Goal: Task Accomplishment & Management: Complete application form

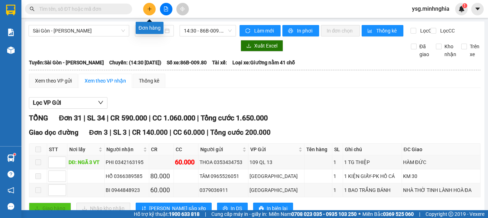
click at [148, 7] on icon "plus" at bounding box center [149, 8] width 5 height 5
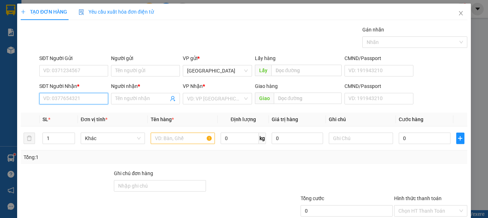
click at [86, 97] on input "SĐT Người Nhận *" at bounding box center [73, 98] width 69 height 11
click at [66, 115] on div "0911571466 - SƯƠNG" at bounding box center [72, 113] width 59 height 8
type input "0911571466"
type input "SƯƠNG"
type input "0911571466"
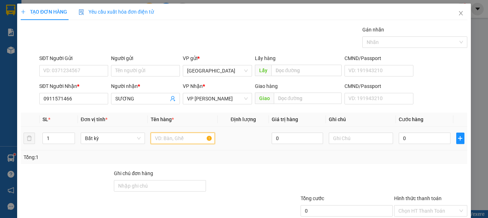
click at [161, 138] on input "text" at bounding box center [183, 137] width 64 height 11
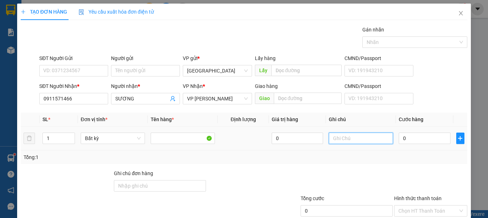
click at [346, 135] on input "text" at bounding box center [361, 137] width 64 height 11
type input "1 BAO XANH VẢI"
click at [410, 139] on input "0" at bounding box center [423, 137] width 51 height 11
type input "7"
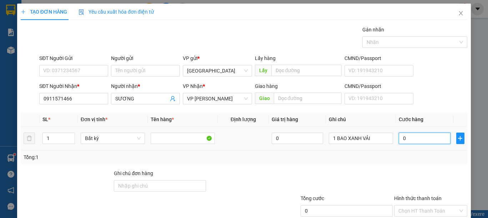
type input "7"
type input "70"
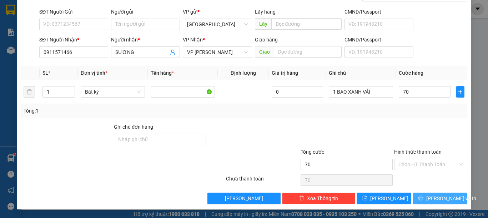
type input "70.000"
click at [438, 199] on span "[PERSON_NAME] và In" at bounding box center [451, 198] width 50 height 8
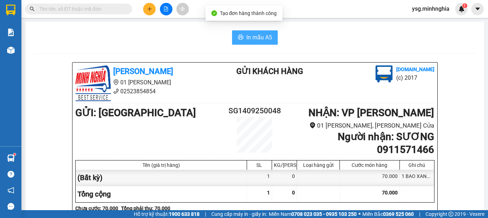
click at [246, 38] on span "In mẫu A5" at bounding box center [259, 37] width 26 height 9
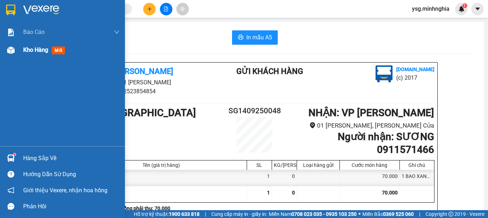
click at [15, 46] on div at bounding box center [11, 50] width 12 height 12
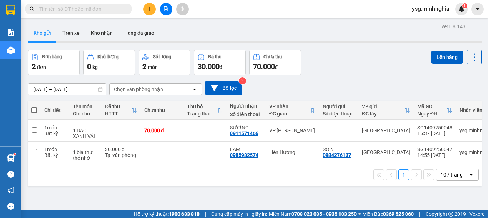
click at [152, 7] on button at bounding box center [149, 9] width 12 height 12
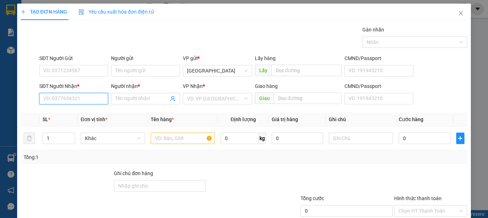
click at [79, 95] on input "SĐT Người Nhận *" at bounding box center [73, 98] width 69 height 11
drag, startPoint x: 80, startPoint y: 100, endPoint x: 1, endPoint y: 96, distance: 78.9
click at [1, 96] on div "TẠO ĐƠN HÀNG Yêu cầu xuất hóa đơn điện tử Transit Pickup Surcharge Ids Transit …" at bounding box center [244, 109] width 488 height 218
click at [67, 113] on div "0397977459 - TRÂM" at bounding box center [72, 113] width 59 height 8
type input "0397977459"
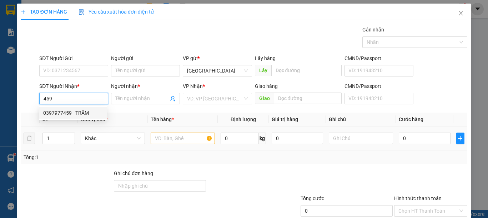
type input "TRÂM"
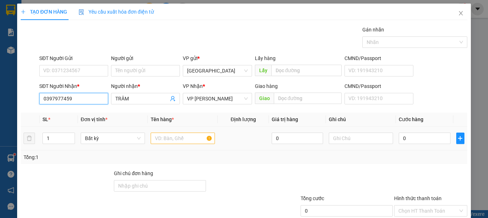
type input "0397977459"
click at [189, 138] on input "text" at bounding box center [183, 137] width 64 height 11
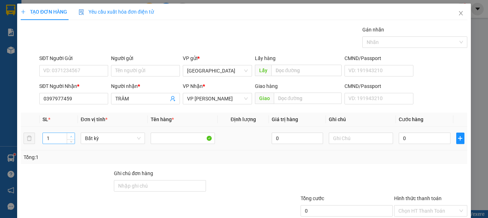
type input "2"
click at [69, 136] on span "up" at bounding box center [71, 136] width 4 height 4
click at [359, 134] on input "text" at bounding box center [361, 137] width 64 height 11
click at [358, 135] on input "text" at bounding box center [361, 137] width 64 height 11
type input "2 BAO XANH VẢ"
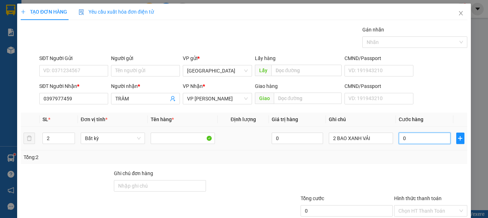
click at [436, 141] on input "0" at bounding box center [423, 137] width 51 height 11
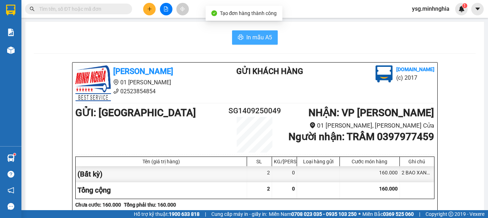
click at [258, 39] on span "In mẫu A5" at bounding box center [259, 37] width 26 height 9
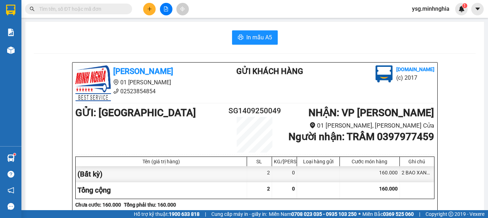
click at [145, 9] on button at bounding box center [149, 9] width 12 height 12
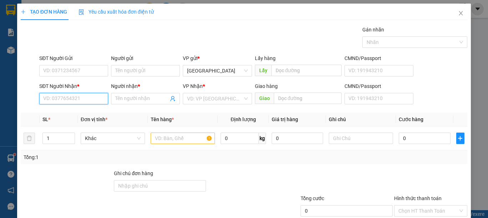
click at [60, 97] on input "SĐT Người Nhận *" at bounding box center [73, 98] width 69 height 11
type input "366"
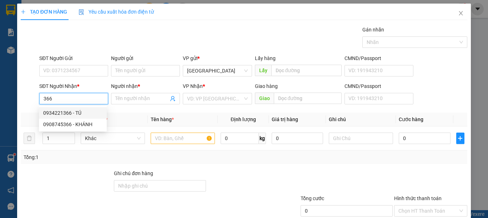
drag, startPoint x: 72, startPoint y: 100, endPoint x: 19, endPoint y: 100, distance: 52.4
click at [19, 100] on div "TẠO ĐƠN HÀNG Yêu cầu xuất hóa đơn điện tử Transit Pickup Surcharge Ids Transit …" at bounding box center [243, 130] width 453 height 252
click at [75, 112] on div "0395104386 - VY" at bounding box center [72, 113] width 59 height 8
type input "0395104386"
type input "VY"
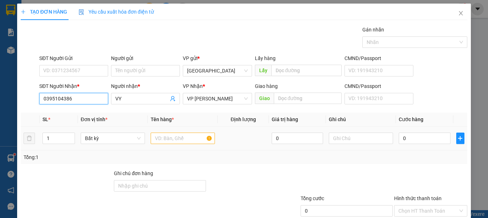
type input "0395104386"
click at [194, 138] on input "text" at bounding box center [183, 137] width 64 height 11
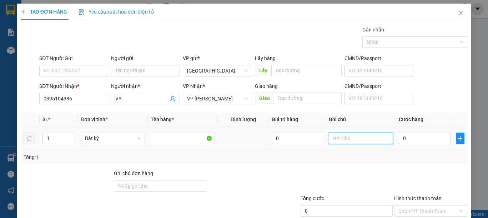
click at [350, 138] on input "text" at bounding box center [361, 137] width 64 height 11
type input "1 BAO XANH VẢI"
click at [428, 137] on input "0" at bounding box center [423, 137] width 51 height 11
type input "8"
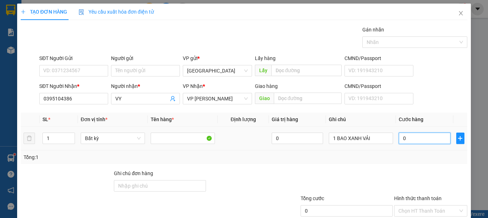
type input "8"
type input "80"
type input "80.000"
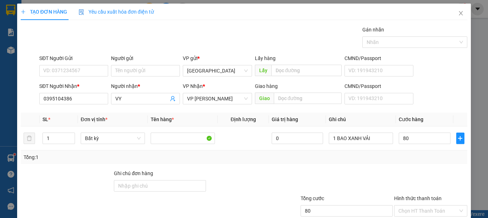
type input "80.000"
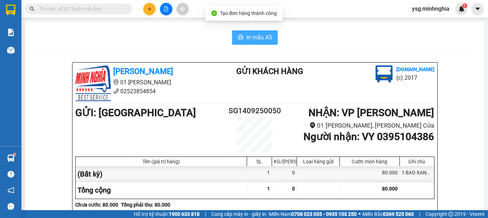
click at [247, 35] on span "In mẫu A5" at bounding box center [259, 37] width 26 height 9
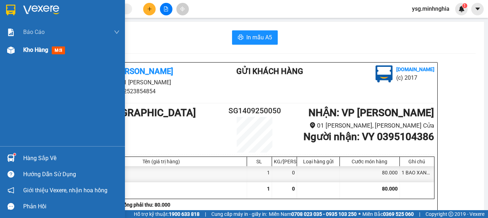
click at [5, 55] on div at bounding box center [11, 50] width 12 height 12
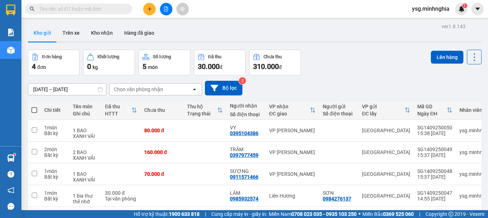
click at [171, 7] on button at bounding box center [166, 9] width 12 height 12
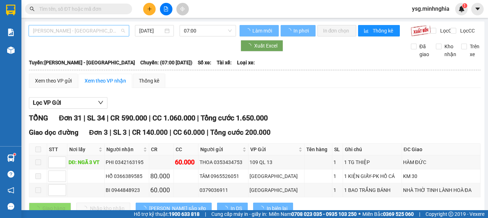
click at [110, 27] on span "[PERSON_NAME] - [GEOGRAPHIC_DATA]" at bounding box center [79, 30] width 92 height 11
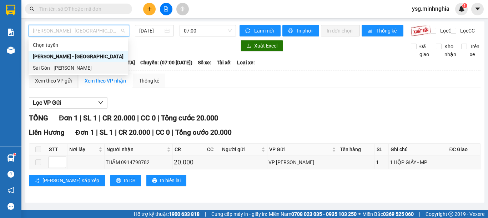
click at [68, 66] on div "Sài Gòn - [PERSON_NAME]" at bounding box center [78, 68] width 91 height 8
type input "[DATE]"
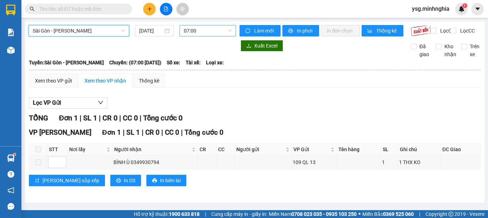
click at [195, 32] on span "07:00" at bounding box center [208, 30] width 48 height 11
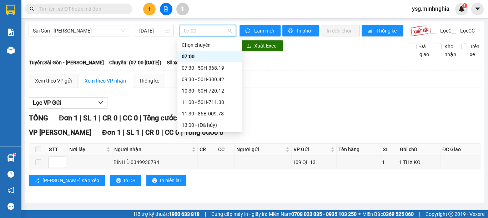
click at [217, 144] on div "16:00 - 86H-021.07" at bounding box center [210, 148] width 56 height 8
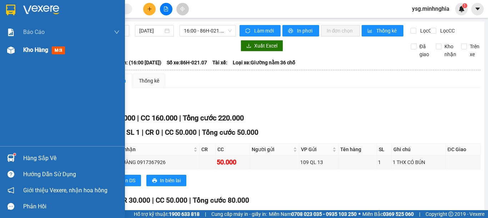
click at [1, 53] on div "Kho hàng mới" at bounding box center [62, 50] width 125 height 18
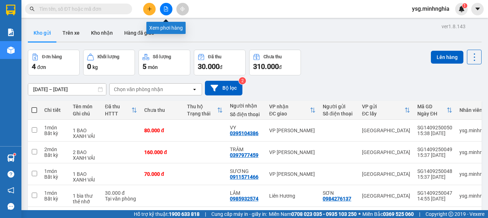
click at [165, 8] on icon "file-add" at bounding box center [165, 8] width 5 height 5
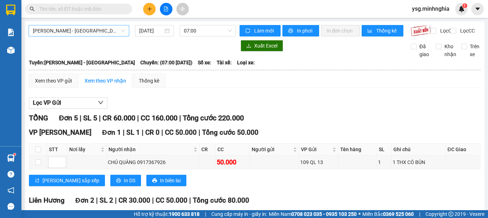
click at [86, 31] on span "[PERSON_NAME] - [GEOGRAPHIC_DATA]" at bounding box center [79, 30] width 92 height 11
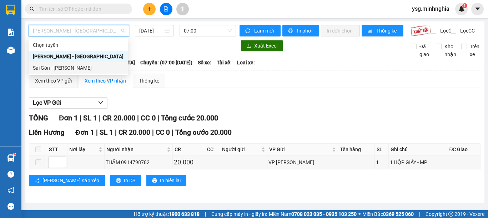
click at [59, 69] on div "Sài Gòn - [PERSON_NAME]" at bounding box center [78, 68] width 91 height 8
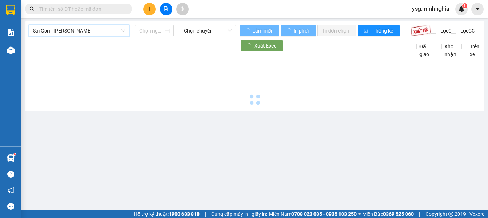
type input "[DATE]"
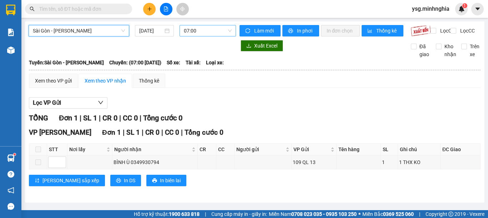
click at [209, 31] on span "07:00" at bounding box center [208, 30] width 48 height 11
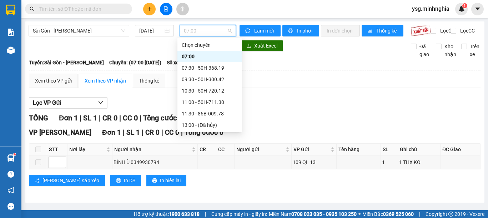
click at [211, 144] on div "16:00 - 86H-021.07" at bounding box center [210, 148] width 56 height 8
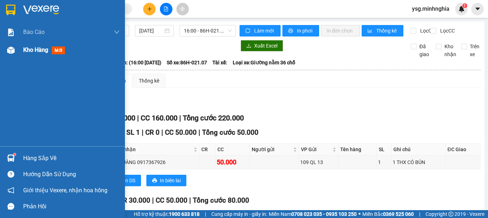
click at [11, 47] on img at bounding box center [10, 49] width 7 height 7
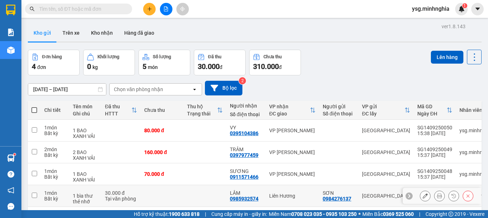
click at [164, 185] on td at bounding box center [162, 196] width 43 height 22
checkbox input "true"
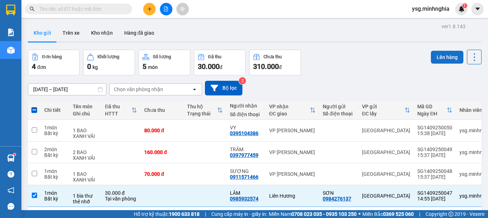
click at [439, 51] on button "Lên hàng" at bounding box center [447, 57] width 32 height 13
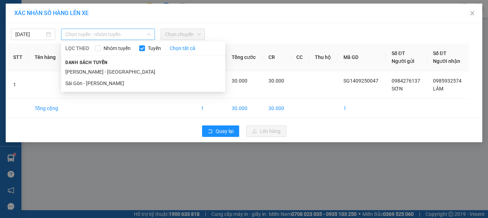
click at [116, 29] on div "Chọn tuyến - nhóm tuyến" at bounding box center [108, 34] width 94 height 11
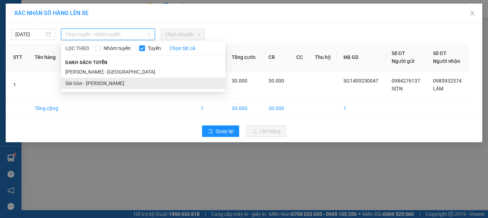
click at [95, 79] on li "Sài Gòn - [PERSON_NAME]" at bounding box center [143, 82] width 164 height 11
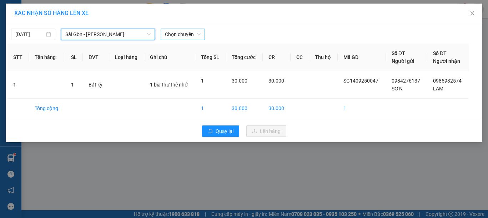
click at [198, 32] on span "Chọn chuyến" at bounding box center [183, 34] width 36 height 11
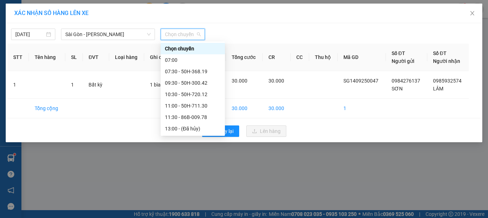
click at [183, 147] on div "16:00 - 86H-021.07" at bounding box center [193, 151] width 56 height 8
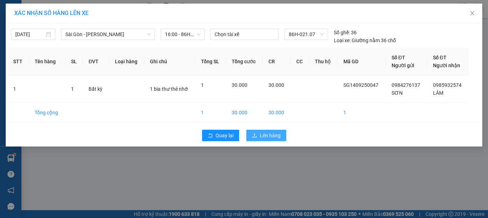
click at [262, 133] on span "Lên hàng" at bounding box center [270, 135] width 21 height 8
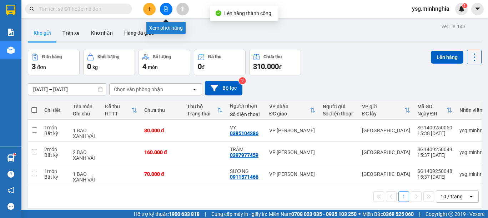
click at [168, 7] on icon "file-add" at bounding box center [165, 8] width 5 height 5
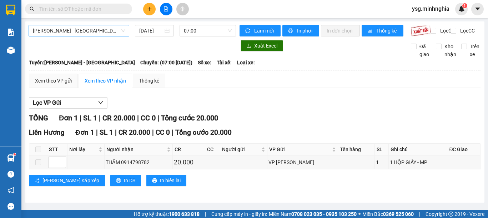
click at [98, 31] on span "[PERSON_NAME] - [GEOGRAPHIC_DATA]" at bounding box center [79, 30] width 92 height 11
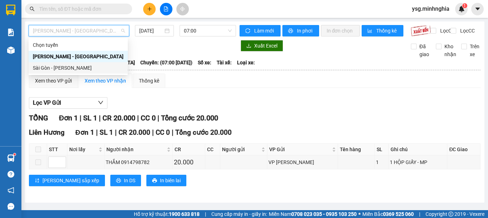
click at [60, 69] on div "Sài Gòn - [PERSON_NAME]" at bounding box center [78, 68] width 91 height 8
type input "[DATE]"
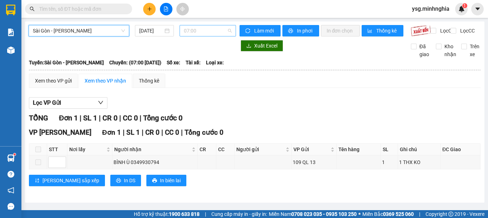
click at [196, 34] on span "07:00" at bounding box center [208, 30] width 48 height 11
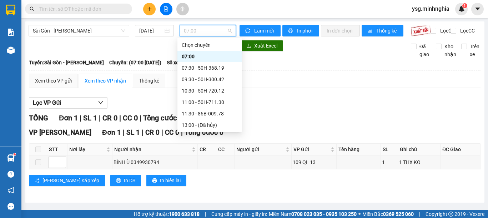
click at [205, 144] on div "16:00 - 86H-021.07" at bounding box center [210, 148] width 56 height 8
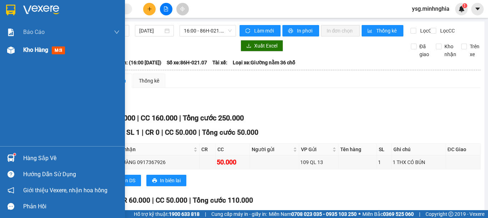
click at [9, 48] on img at bounding box center [10, 49] width 7 height 7
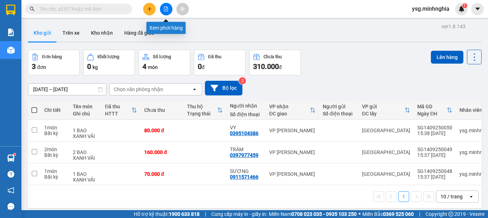
click at [165, 5] on button at bounding box center [166, 9] width 12 height 12
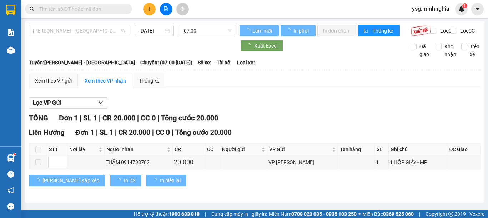
drag, startPoint x: 94, startPoint y: 30, endPoint x: 95, endPoint y: 39, distance: 8.9
click at [94, 31] on span "[PERSON_NAME] - [GEOGRAPHIC_DATA]" at bounding box center [79, 30] width 92 height 11
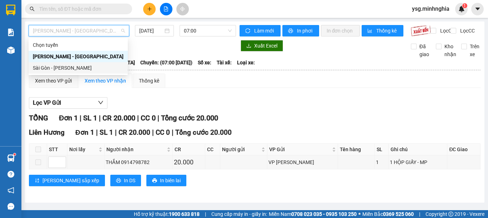
click at [71, 68] on div "Sài Gòn - [PERSON_NAME]" at bounding box center [78, 68] width 91 height 8
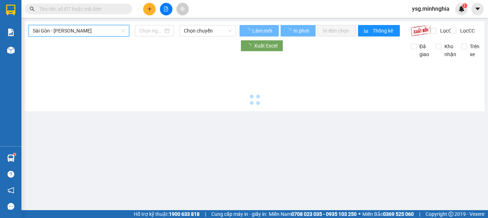
type input "[DATE]"
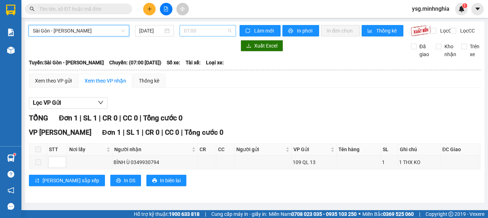
click at [214, 31] on span "07:00" at bounding box center [208, 30] width 48 height 11
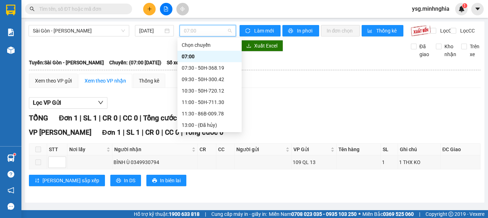
click at [203, 144] on div "16:00 - 86H-021.07" at bounding box center [210, 148] width 56 height 8
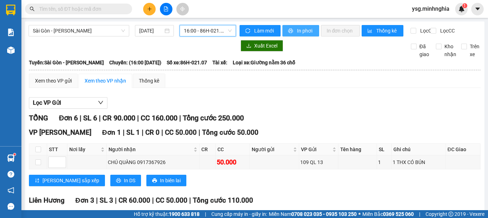
click at [304, 31] on span "In phơi" at bounding box center [305, 31] width 16 height 8
click at [224, 27] on span "16:00 - 86H-021.07" at bounding box center [208, 30] width 48 height 11
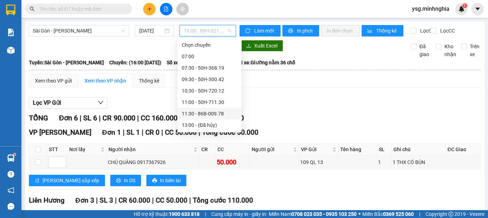
click at [197, 112] on div "11:30 - 86B-009.78" at bounding box center [210, 114] width 56 height 8
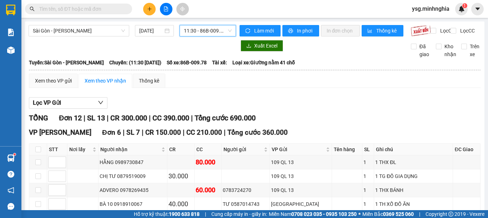
click at [218, 30] on span "11:30 - 86B-009.78" at bounding box center [208, 30] width 48 height 11
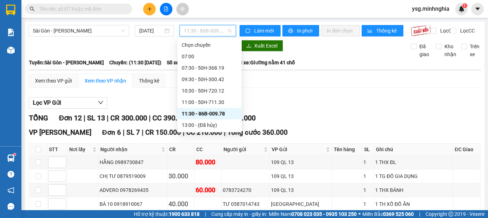
click at [209, 132] on div "14:30 - 86B-009.80" at bounding box center [210, 136] width 56 height 8
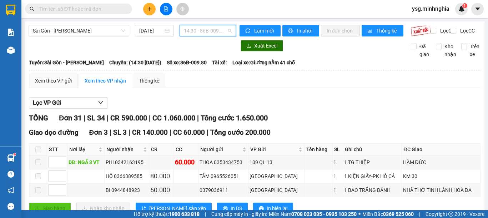
click at [222, 33] on span "14:30 - 86B-009.80" at bounding box center [208, 30] width 48 height 11
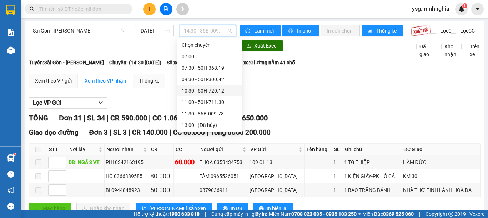
click at [199, 90] on div "10:30 - 50H-720.12" at bounding box center [210, 91] width 56 height 8
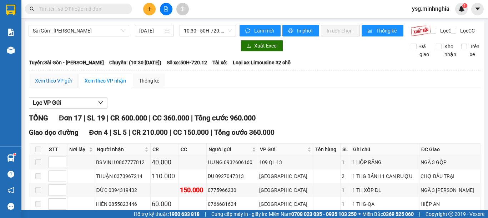
click at [60, 85] on div "Xem theo VP gửi" at bounding box center [53, 81] width 37 height 8
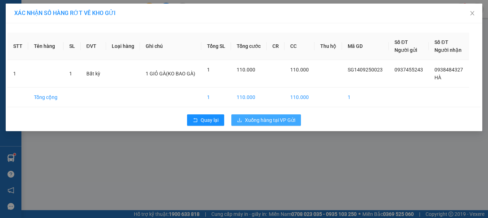
click at [267, 115] on button "Xuống hàng tại VP Gửi" at bounding box center [266, 119] width 70 height 11
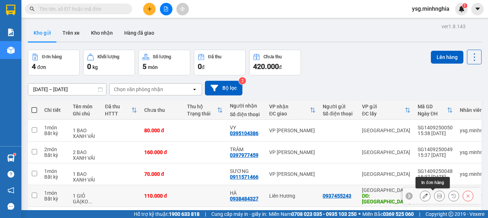
click at [422, 193] on icon at bounding box center [424, 195] width 5 height 5
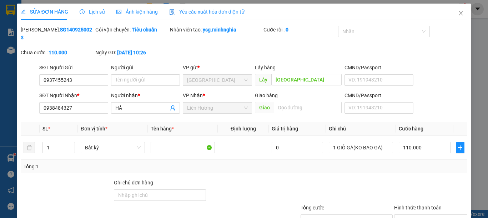
type input "0937455243"
type input "CHỢ QUẢNG BIÊN"
type input "0938484327"
type input "110.000"
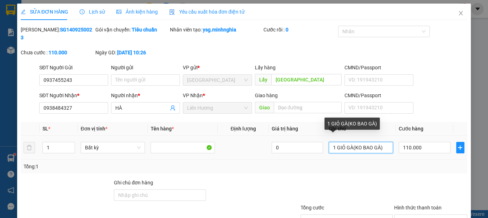
drag, startPoint x: 375, startPoint y: 138, endPoint x: 370, endPoint y: 141, distance: 5.4
click at [370, 142] on input "1 GIỎ GÀ(KO BAO GÀ)" at bounding box center [361, 147] width 64 height 11
type input "1 GIỎ GÀ(KO BAO CHẾT)"
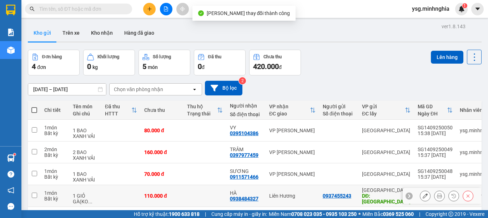
click at [186, 185] on td at bounding box center [204, 196] width 43 height 22
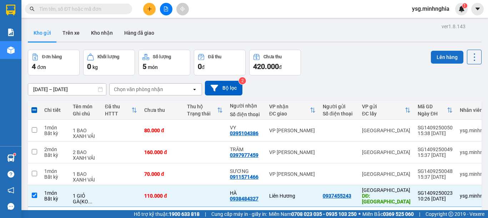
click at [438, 51] on button "Lên hàng" at bounding box center [447, 57] width 32 height 13
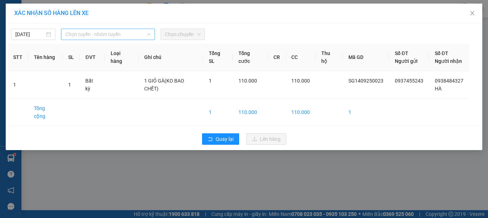
click at [126, 34] on span "Chọn tuyến - nhóm tuyến" at bounding box center [107, 34] width 85 height 11
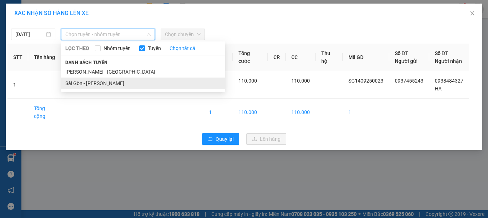
drag, startPoint x: 98, startPoint y: 82, endPoint x: 154, endPoint y: 44, distance: 67.8
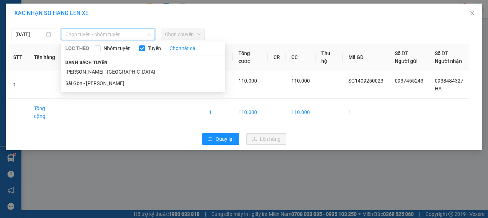
click at [99, 82] on li "Sài Gòn - [PERSON_NAME]" at bounding box center [143, 82] width 164 height 11
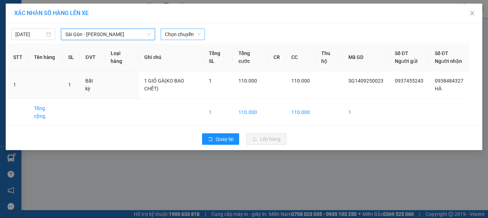
click at [183, 34] on span "Chọn chuyến" at bounding box center [183, 34] width 36 height 11
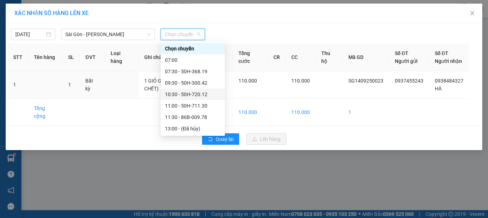
click at [192, 91] on div "10:30 - 50H-720.12" at bounding box center [193, 94] width 56 height 8
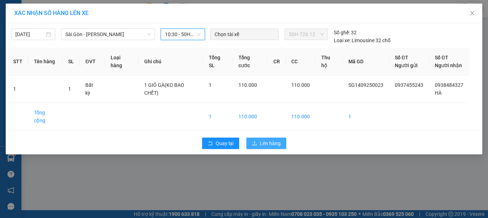
click at [262, 139] on span "Lên hàng" at bounding box center [270, 143] width 21 height 8
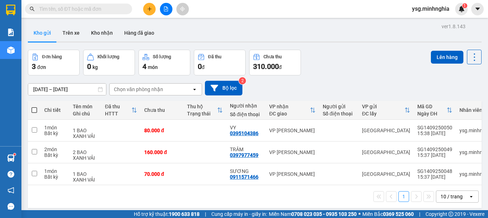
click at [150, 9] on icon "plus" at bounding box center [149, 8] width 5 height 5
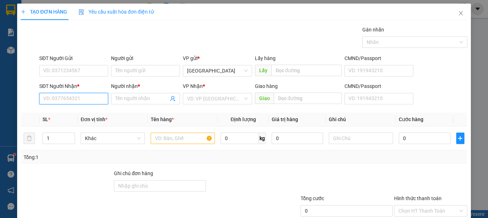
click at [60, 93] on input "SĐT Người Nhận *" at bounding box center [73, 98] width 69 height 11
click at [77, 87] on div "SĐT Người Nhận *" at bounding box center [73, 86] width 69 height 8
click at [77, 93] on input "SĐT Người Nhận *" at bounding box center [73, 98] width 69 height 11
type input "0903028358"
click at [87, 111] on div "0903028358 - THANH" at bounding box center [72, 113] width 59 height 8
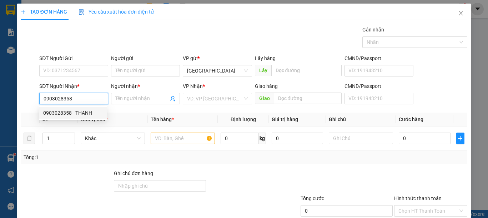
type input "THANH"
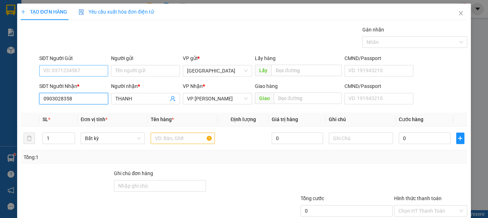
type input "0903028358"
click at [83, 69] on input "SĐT Người Gửi" at bounding box center [73, 70] width 69 height 11
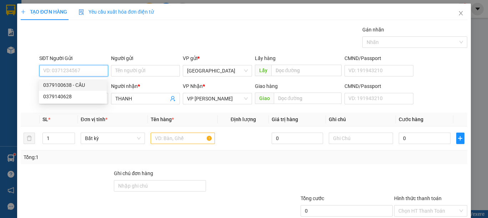
click at [89, 83] on div "0379100638 - CẦU" at bounding box center [72, 85] width 59 height 8
type input "0379100638"
type input "CẦU"
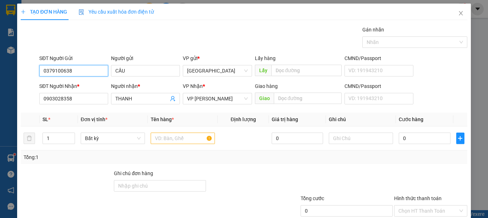
click at [67, 72] on input "0379100638" at bounding box center [73, 70] width 69 height 11
type input "0379100628"
click at [178, 136] on input "text" at bounding box center [183, 137] width 64 height 11
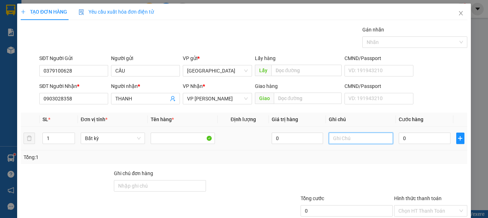
click at [343, 136] on input "text" at bounding box center [361, 137] width 64 height 11
type input "1 BAO GẠO"
click at [417, 139] on input "0" at bounding box center [423, 137] width 51 height 11
type input "4"
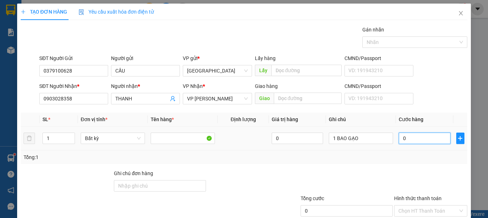
type input "4"
type input "40"
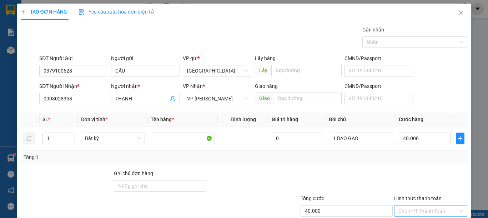
click at [412, 205] on input "Hình thức thanh toán" at bounding box center [428, 210] width 60 height 11
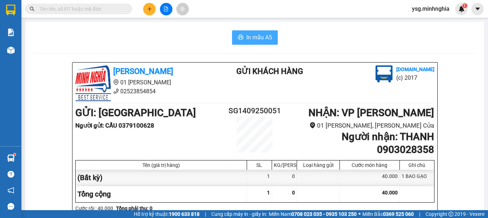
click at [267, 39] on span "In mẫu A5" at bounding box center [259, 37] width 26 height 9
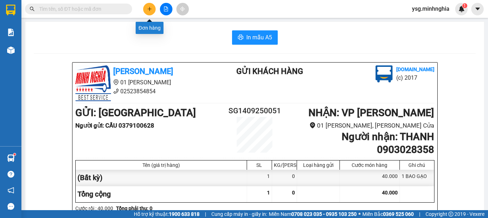
click at [145, 6] on button at bounding box center [149, 9] width 12 height 12
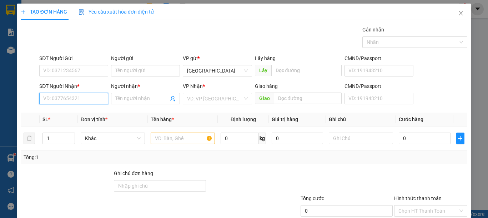
click at [68, 103] on input "SĐT Người Nhận *" at bounding box center [73, 98] width 69 height 11
click at [71, 107] on div "0918552602 - TRÍ" at bounding box center [73, 112] width 68 height 11
type input "0918552602"
type input "TRÍ"
type input "0918552602"
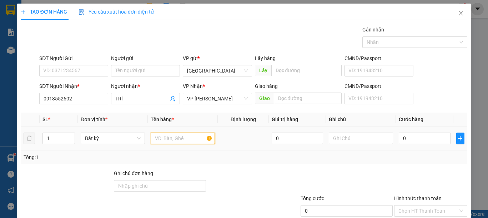
click at [175, 132] on div at bounding box center [183, 138] width 64 height 14
click at [175, 139] on input "text" at bounding box center [183, 137] width 64 height 11
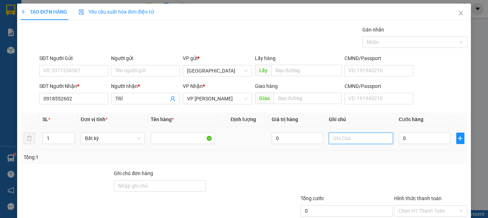
click at [335, 142] on input "text" at bounding box center [361, 137] width 64 height 11
type input "1 BỌC HỒNG CHỈ"
click at [403, 139] on input "0" at bounding box center [423, 137] width 51 height 11
type input "3"
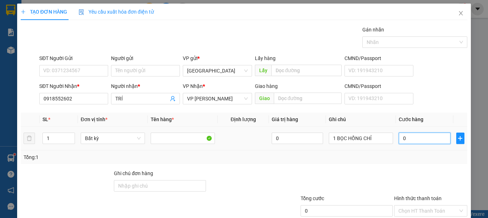
type input "3"
type input "30"
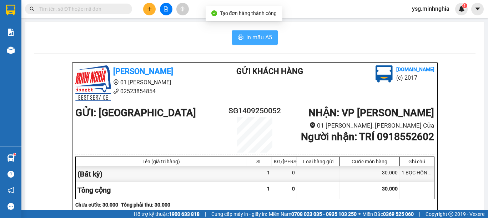
click at [249, 33] on span "In mẫu A5" at bounding box center [259, 37] width 26 height 9
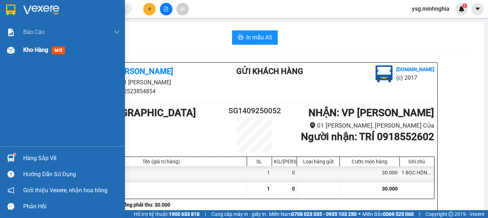
click at [9, 51] on img at bounding box center [10, 49] width 7 height 7
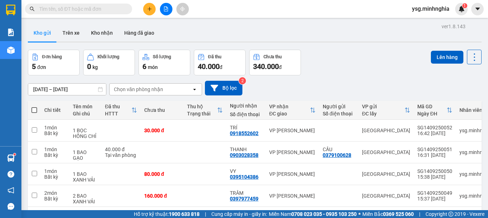
click at [165, 11] on icon "file-add" at bounding box center [166, 8] width 4 height 5
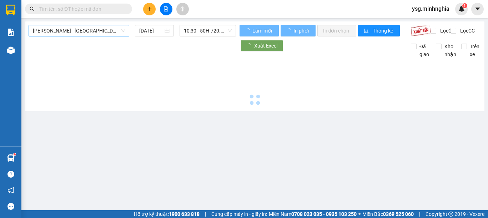
click at [95, 31] on span "[PERSON_NAME] - [GEOGRAPHIC_DATA]" at bounding box center [79, 30] width 92 height 11
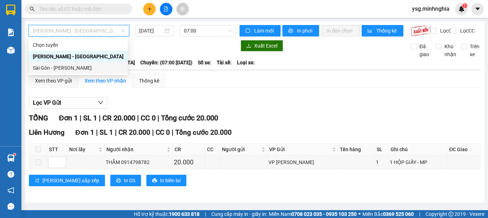
click at [61, 67] on div "Sài Gòn - [PERSON_NAME]" at bounding box center [78, 68] width 91 height 8
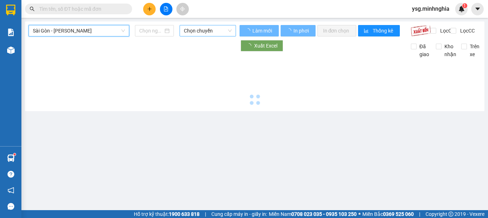
type input "[DATE]"
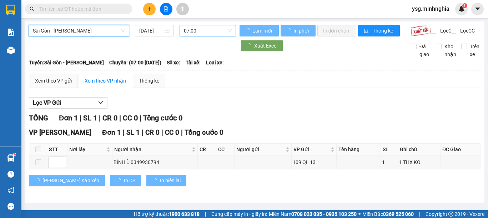
click at [204, 29] on span "07:00" at bounding box center [208, 30] width 48 height 11
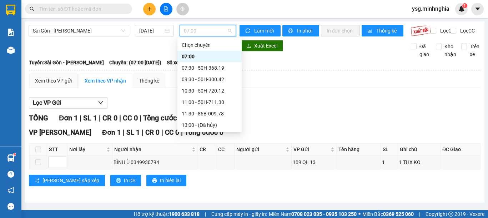
click at [216, 132] on div "14:30 - 86B-009.80" at bounding box center [210, 136] width 56 height 8
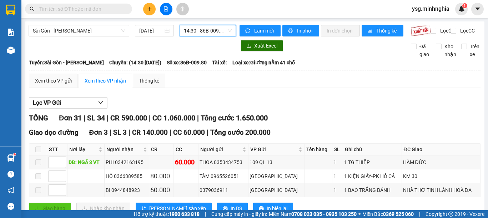
click at [147, 6] on icon "plus" at bounding box center [149, 8] width 5 height 5
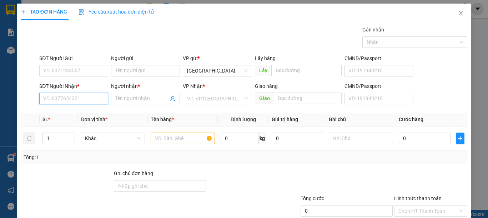
click at [68, 97] on input "SĐT Người Nhận *" at bounding box center [73, 98] width 69 height 11
type input "0347339376"
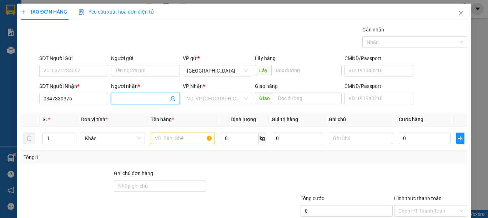
click at [139, 101] on input "Người nhận *" at bounding box center [141, 99] width 53 height 8
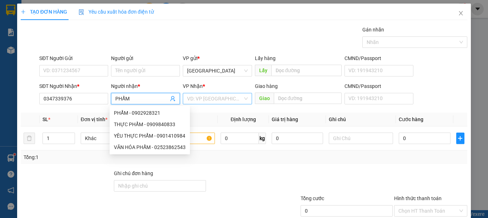
type input "PHẨM"
click at [196, 96] on input "search" at bounding box center [214, 98] width 55 height 11
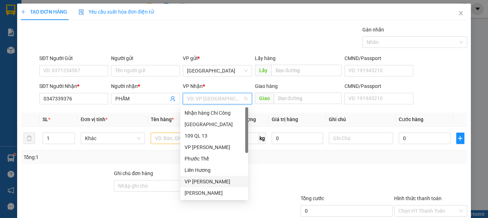
click at [209, 178] on div "VP Phan Thiết" at bounding box center [213, 181] width 59 height 8
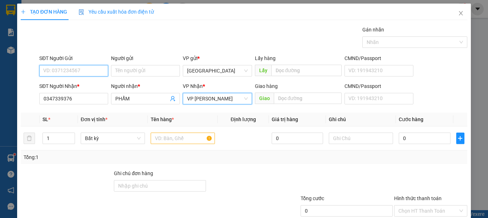
click at [85, 70] on input "SĐT Người Gửi" at bounding box center [73, 70] width 69 height 11
drag, startPoint x: 85, startPoint y: 70, endPoint x: 0, endPoint y: 72, distance: 85.3
click at [0, 72] on div "TẠO ĐƠN HÀNG Yêu cầu xuất hóa đơn điện tử Transit Pickup Surcharge Ids Transit …" at bounding box center [244, 109] width 488 height 218
type input "0949885597"
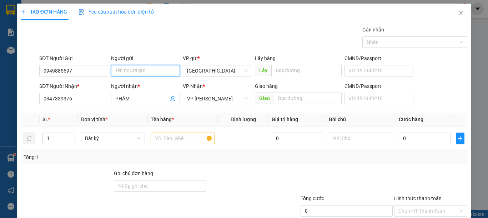
click at [134, 70] on input "Người gửi" at bounding box center [145, 70] width 69 height 11
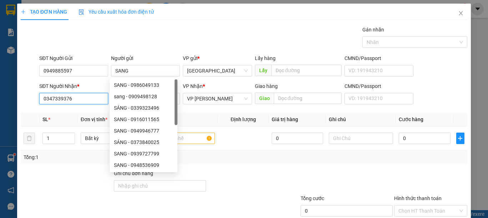
drag, startPoint x: 81, startPoint y: 100, endPoint x: 6, endPoint y: 101, distance: 75.3
click at [6, 101] on div "TẠO ĐƠN HÀNG Yêu cầu xuất hóa đơn điện tử Transit Pickup Surcharge Ids Transit …" at bounding box center [244, 109] width 488 height 218
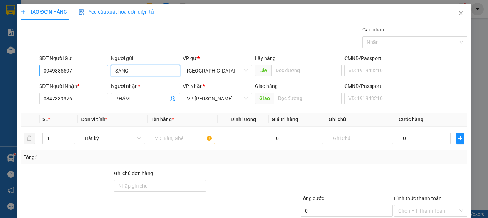
drag, startPoint x: 105, startPoint y: 72, endPoint x: 89, endPoint y: 72, distance: 15.7
click at [90, 72] on div "SĐT Người Gửi 0949885597 Người gửi SANG SANG VP gửi * Sài Gòn Lấy hàng Lấy CMND…" at bounding box center [253, 66] width 431 height 25
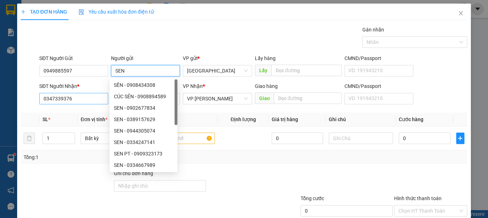
type input "SEN"
drag, startPoint x: 84, startPoint y: 102, endPoint x: 15, endPoint y: 102, distance: 69.6
click at [15, 102] on div "TẠO ĐƠN HÀNG Yêu cầu xuất hóa đơn điện tử Transit Pickup Surcharge Ids Transit …" at bounding box center [244, 109] width 488 height 218
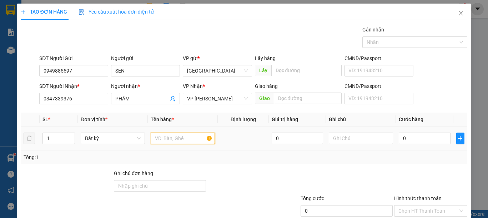
click at [174, 138] on input "text" at bounding box center [183, 137] width 64 height 11
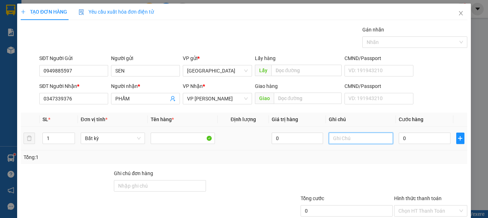
click at [352, 138] on input "text" at bounding box center [361, 137] width 64 height 11
type input "1 KIỆN XỐP KO"
click at [403, 137] on input "0" at bounding box center [423, 137] width 51 height 11
type input "3"
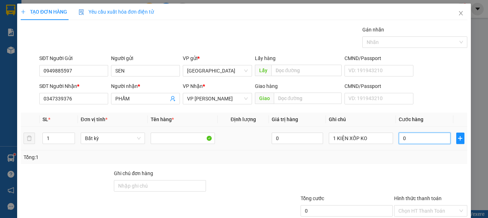
type input "3"
type input "30"
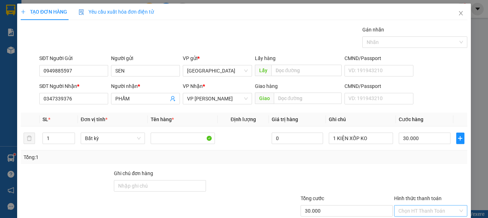
click at [411, 205] on input "Hình thức thanh toán" at bounding box center [428, 210] width 60 height 11
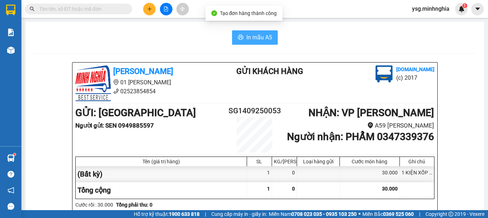
click at [246, 39] on span "In mẫu A5" at bounding box center [259, 37] width 26 height 9
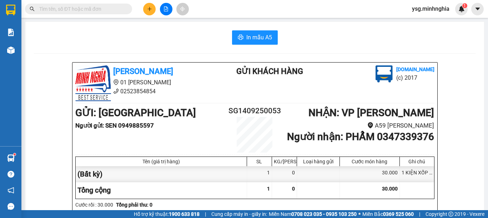
click at [161, 7] on button at bounding box center [166, 9] width 12 height 12
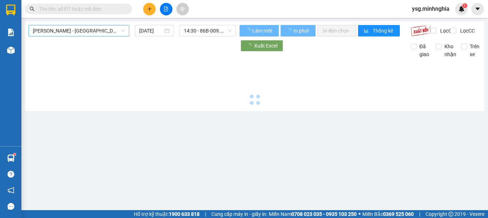
click at [82, 34] on span "[PERSON_NAME] - [GEOGRAPHIC_DATA]" at bounding box center [79, 30] width 92 height 11
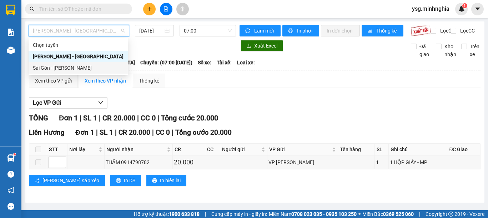
click at [80, 66] on div "Sài Gòn - [PERSON_NAME]" at bounding box center [78, 68] width 91 height 8
type input "[DATE]"
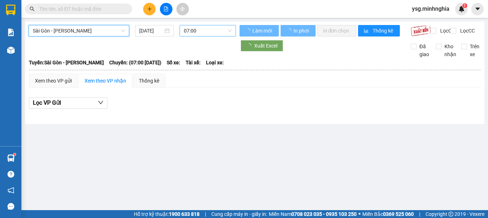
click at [194, 32] on span "07:00" at bounding box center [208, 30] width 48 height 11
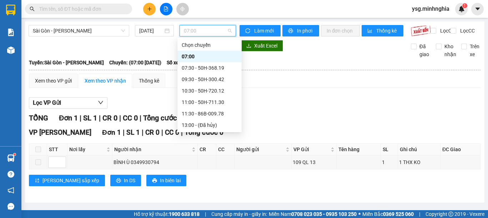
click at [210, 132] on div "14:30 - 86B-009.80" at bounding box center [210, 136] width 56 height 8
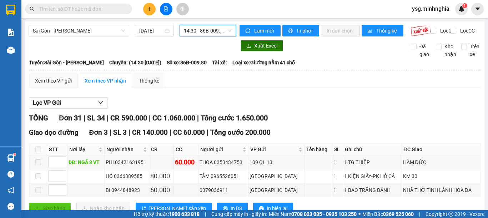
click at [215, 30] on span "14:30 - 86B-009.80" at bounding box center [208, 30] width 48 height 11
click at [205, 30] on span "14:30 - 86B-009.80" at bounding box center [208, 30] width 48 height 11
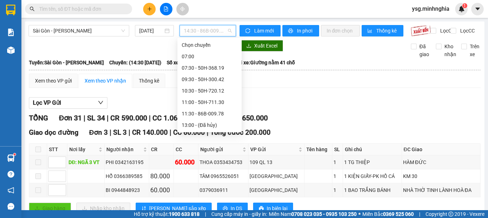
click at [211, 155] on div "18:00 - 50H-350.51" at bounding box center [210, 159] width 56 height 8
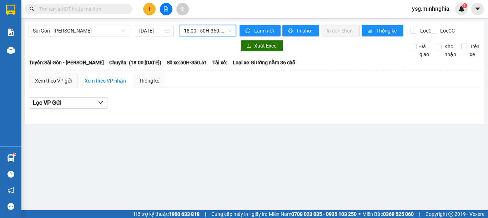
click at [220, 30] on span "18:00 - 50H-350.51" at bounding box center [208, 30] width 48 height 11
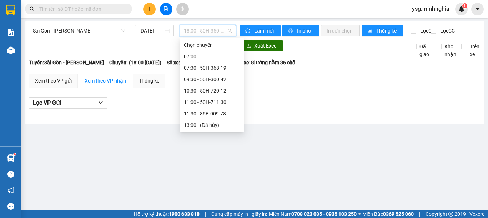
click at [215, 144] on div "16:00 - 86H-021.07" at bounding box center [212, 148] width 56 height 8
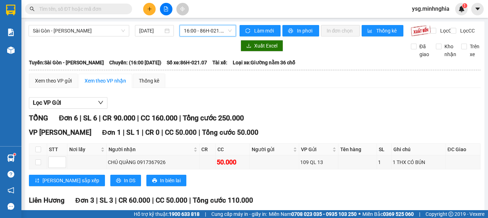
click at [213, 29] on span "16:00 - 86H-021.07" at bounding box center [208, 30] width 48 height 11
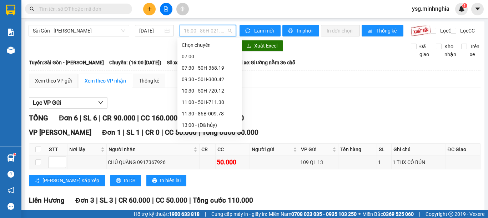
click at [209, 155] on div "18:00 - 50H-350.51" at bounding box center [210, 159] width 56 height 8
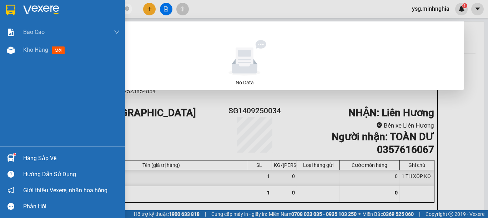
click at [11, 11] on section "Kết quả tìm kiếm ( 0 ) Bộ lọc No Data 0337789392 ysg.minhnghia 1 Báo cáo Báo cá…" at bounding box center [244, 109] width 488 height 218
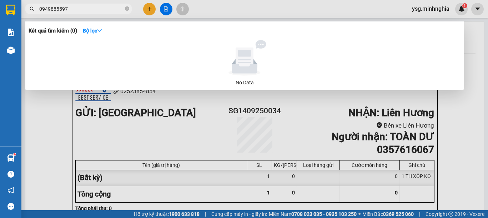
drag, startPoint x: 83, startPoint y: 11, endPoint x: 0, endPoint y: 12, distance: 83.1
click at [0, 12] on section "Kết quả tìm kiếm ( 0 ) Bộ lọc No Data 0949885597 ysg.minhnghia 1 Báo cáo Báo cá…" at bounding box center [244, 109] width 488 height 218
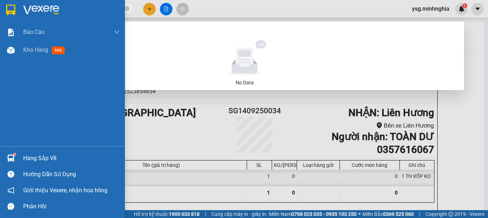
paste input "347339376"
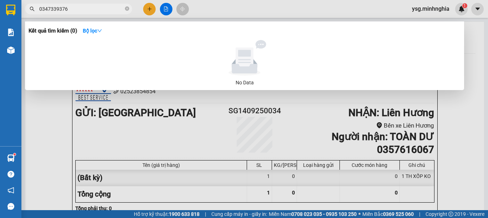
type input "0347339376"
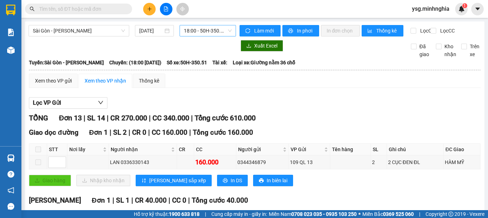
click at [193, 34] on span "18:00 - 50H-350.51" at bounding box center [208, 30] width 48 height 11
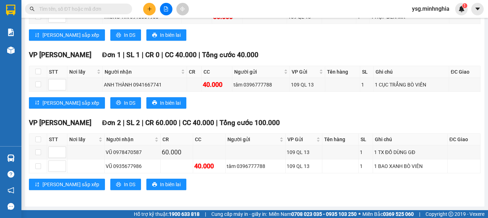
scroll to position [286, 0]
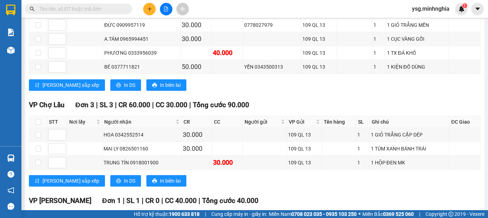
click at [157, 6] on div at bounding box center [166, 9] width 54 height 12
click at [150, 10] on icon "plus" at bounding box center [149, 8] width 5 height 5
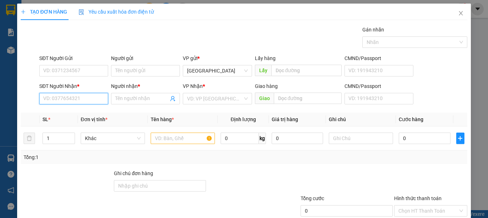
click at [71, 95] on input "SĐT Người Nhận *" at bounding box center [73, 98] width 69 height 11
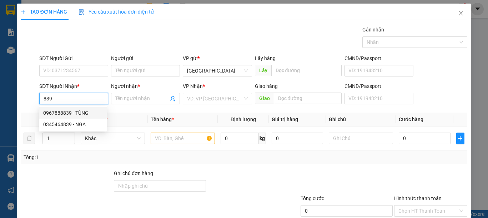
click at [73, 117] on div "0967888839 - TÙNG" at bounding box center [73, 112] width 68 height 11
type input "0967888839"
type input "TÙNG"
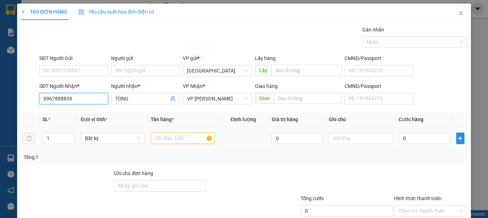
type input "0967888839"
click at [172, 133] on input "text" at bounding box center [183, 137] width 64 height 11
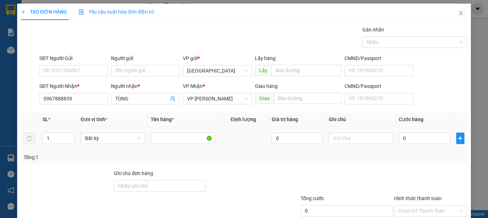
click at [357, 131] on div at bounding box center [361, 138] width 64 height 14
click at [359, 131] on div at bounding box center [361, 138] width 64 height 14
click at [361, 137] on input "text" at bounding box center [361, 137] width 64 height 11
type input "1 TH XỐP ĐÁ KHÔ"
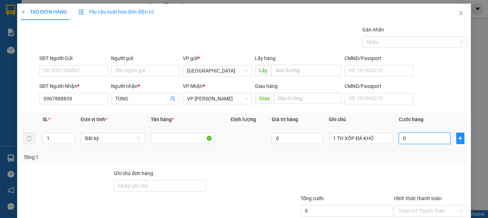
click at [420, 138] on input "0" at bounding box center [423, 137] width 51 height 11
type input "3"
type input "30"
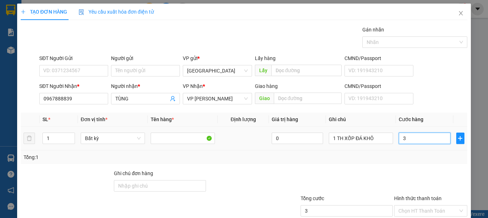
type input "30"
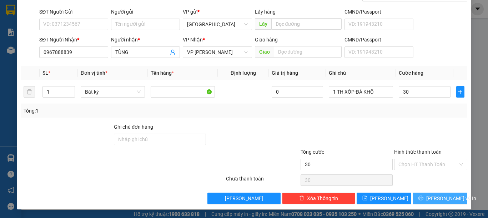
type input "30.000"
click at [457, 200] on button "[PERSON_NAME] và In" at bounding box center [439, 197] width 55 height 11
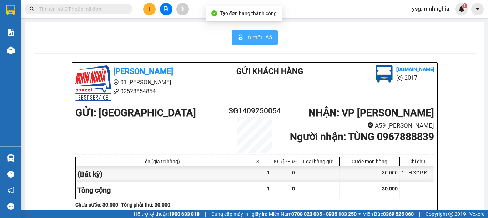
click at [238, 39] on icon "printer" at bounding box center [241, 37] width 6 height 6
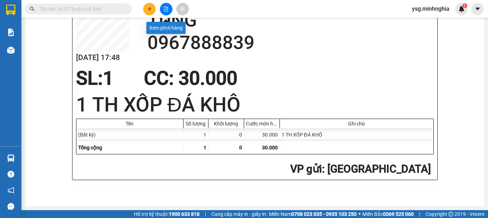
click at [169, 11] on button at bounding box center [166, 9] width 12 height 12
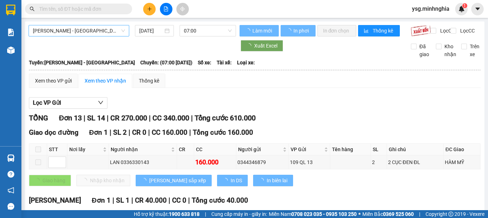
click at [102, 28] on span "[PERSON_NAME] - [GEOGRAPHIC_DATA]" at bounding box center [79, 30] width 92 height 11
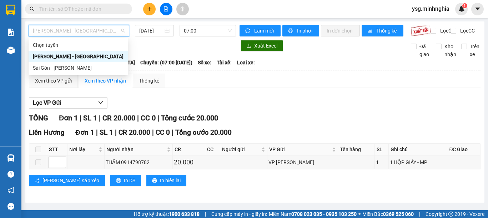
click at [76, 69] on div "Sài Gòn - [PERSON_NAME]" at bounding box center [78, 68] width 91 height 8
type input "[DATE]"
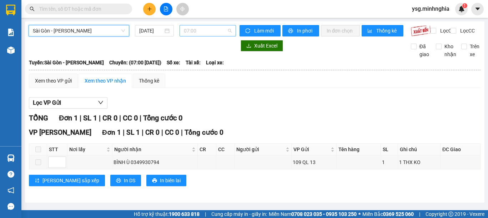
drag, startPoint x: 199, startPoint y: 29, endPoint x: 174, endPoint y: 61, distance: 40.2
click at [199, 29] on span "07:00" at bounding box center [208, 30] width 48 height 11
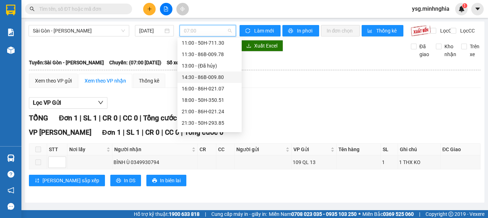
scroll to position [68, 0]
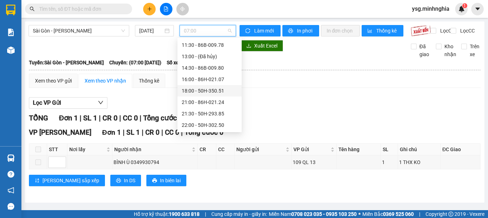
click at [199, 88] on div "18:00 - 50H-350.51" at bounding box center [210, 91] width 56 height 8
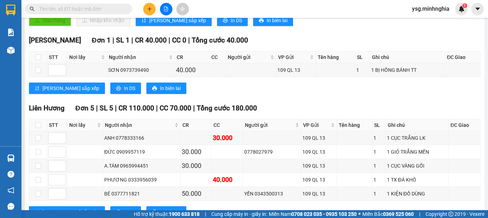
scroll to position [136, 0]
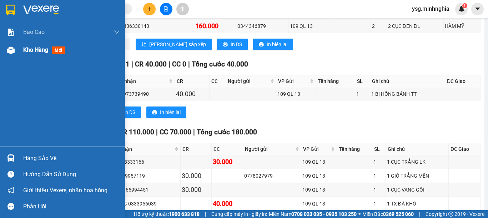
click at [0, 51] on div "Kho hàng mới" at bounding box center [62, 50] width 125 height 18
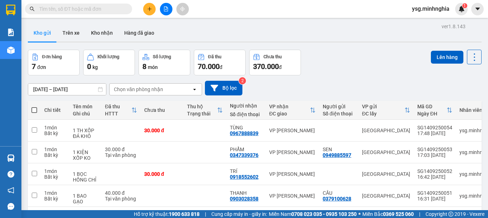
click at [30, 110] on th at bounding box center [34, 110] width 13 height 19
click at [32, 110] on span at bounding box center [34, 110] width 6 height 6
click at [34, 106] on input "checkbox" at bounding box center [34, 106] width 0 height 0
checkbox input "true"
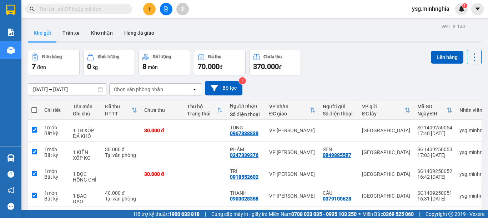
checkbox input "true"
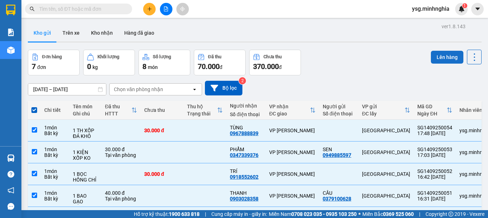
click at [442, 55] on button "Lên hàng" at bounding box center [447, 57] width 32 height 13
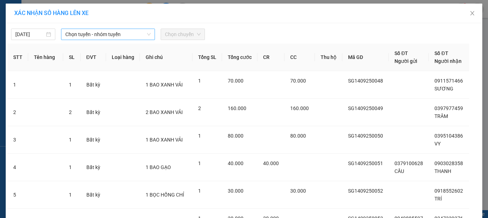
click at [103, 39] on span "Chọn tuyến - nhóm tuyến" at bounding box center [107, 34] width 85 height 11
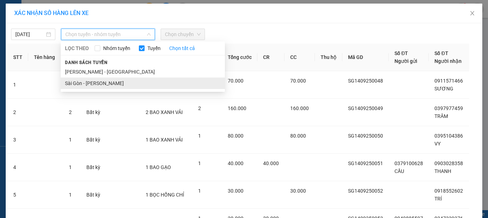
click at [97, 83] on li "Sài Gòn - [PERSON_NAME]" at bounding box center [143, 82] width 164 height 11
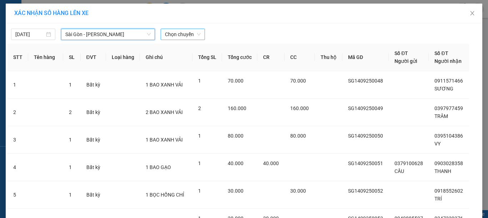
click at [193, 33] on span "Chọn chuyến" at bounding box center [183, 34] width 36 height 11
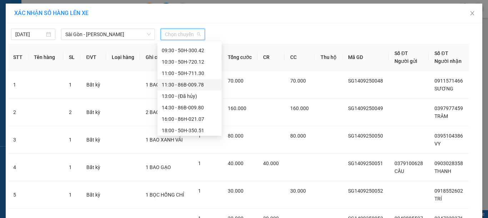
scroll to position [68, 0]
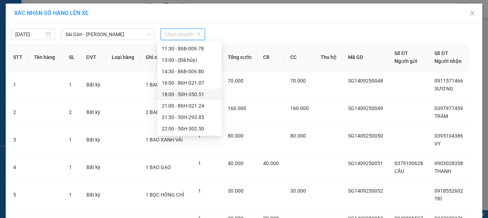
click at [189, 94] on div "18:00 - 50H-350.51" at bounding box center [190, 94] width 56 height 8
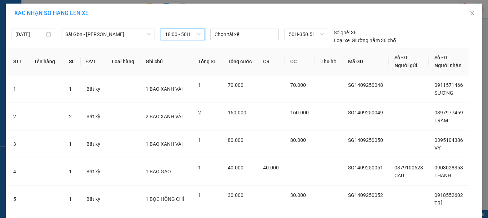
scroll to position [102, 0]
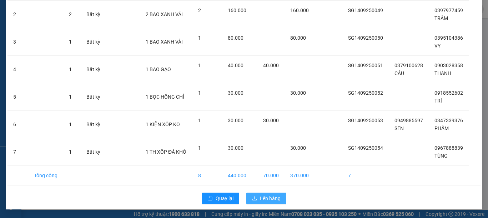
click at [263, 197] on span "Lên hàng" at bounding box center [270, 198] width 21 height 8
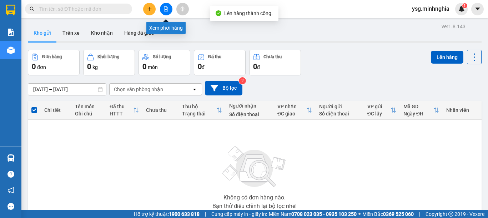
click at [167, 7] on icon "file-add" at bounding box center [166, 8] width 4 height 5
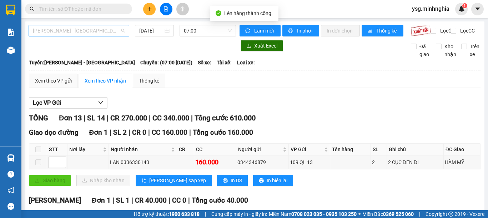
click at [106, 31] on span "[PERSON_NAME] - [GEOGRAPHIC_DATA]" at bounding box center [79, 30] width 92 height 11
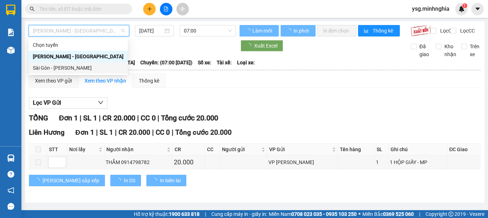
click at [82, 65] on div "Sài Gòn - [PERSON_NAME]" at bounding box center [78, 68] width 91 height 8
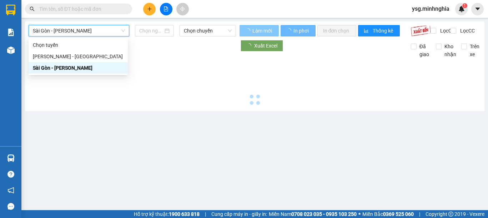
type input "[DATE]"
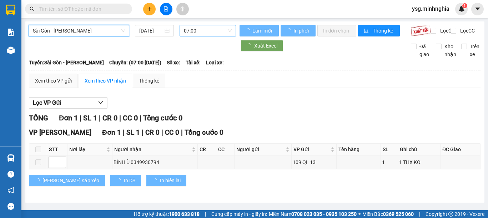
click at [212, 34] on span "07:00" at bounding box center [208, 30] width 48 height 11
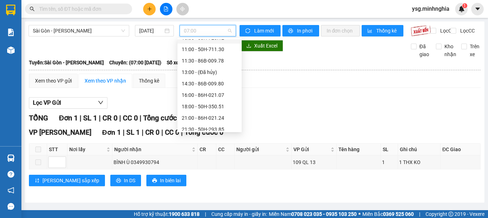
scroll to position [68, 0]
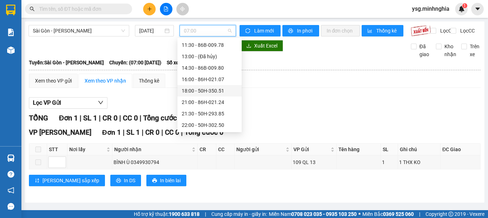
click at [217, 90] on div "18:00 - 50H-350.51" at bounding box center [210, 91] width 56 height 8
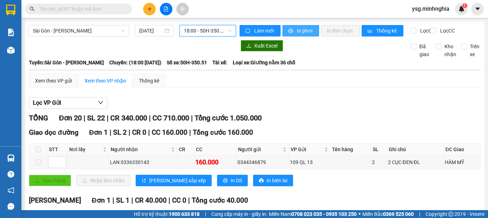
click at [302, 29] on span "In phơi" at bounding box center [305, 31] width 16 height 8
click at [214, 26] on span "18:00 - 50H-350.51" at bounding box center [208, 30] width 48 height 11
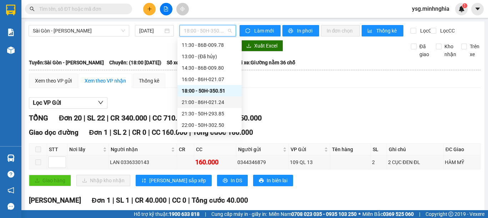
click at [207, 101] on div "21:00 - 86H-021.24" at bounding box center [210, 102] width 56 height 8
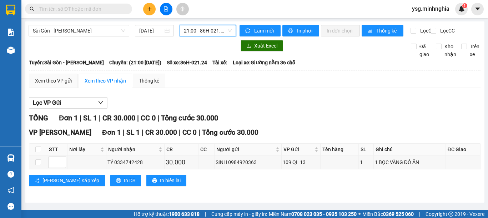
scroll to position [2, 0]
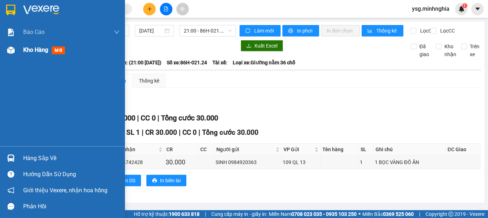
click at [30, 51] on span "Kho hàng" at bounding box center [35, 49] width 25 height 7
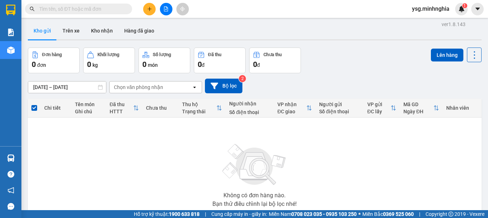
click at [165, 9] on icon "file-add" at bounding box center [165, 8] width 5 height 5
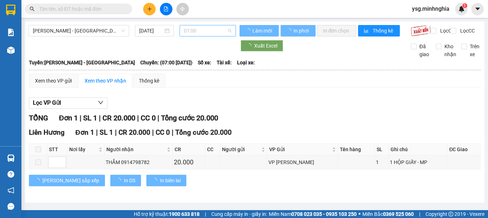
click at [198, 32] on span "07:00" at bounding box center [208, 30] width 48 height 11
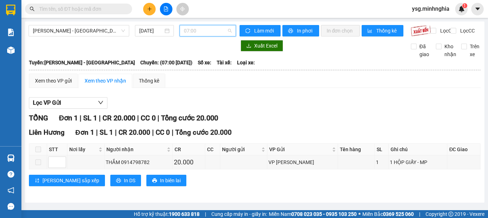
click at [194, 30] on span "07:00" at bounding box center [208, 30] width 48 height 11
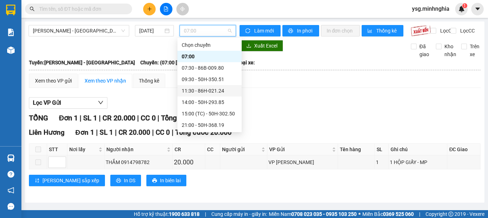
click at [219, 93] on div "11:30 - 86H-021.24" at bounding box center [210, 91] width 56 height 8
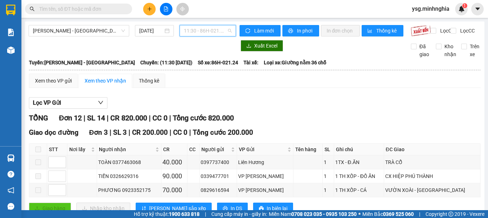
click at [200, 32] on span "11:30 - 86H-021.24" at bounding box center [208, 30] width 48 height 11
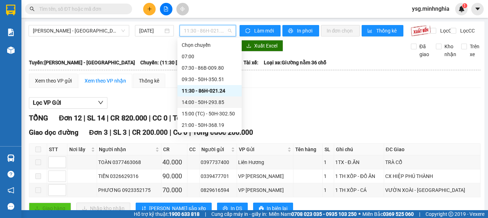
click at [202, 103] on div "14:00 - 50H-293.85" at bounding box center [210, 102] width 56 height 8
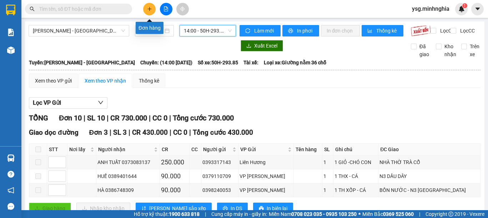
click at [152, 8] on button at bounding box center [149, 9] width 12 height 12
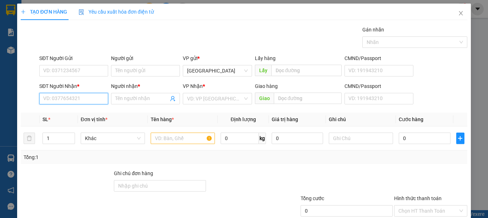
click at [61, 97] on input "SĐT Người Nhận *" at bounding box center [73, 98] width 69 height 11
click at [60, 111] on div "0365164800 - HOA" at bounding box center [72, 113] width 59 height 8
type input "0365164800"
type input "HOA"
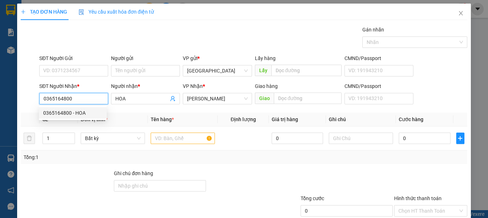
type input "0365164800"
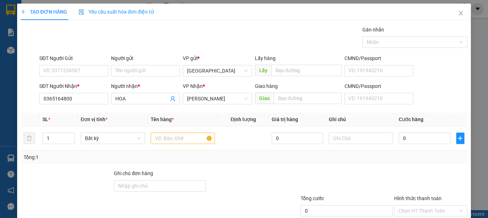
click at [78, 61] on div "SĐT Người Gửi" at bounding box center [73, 58] width 69 height 8
click at [78, 65] on input "SĐT Người Gửi" at bounding box center [73, 70] width 69 height 11
click at [80, 65] on div "SĐT Người Gửi VD: 0371234567" at bounding box center [73, 66] width 69 height 25
click at [90, 75] on input "SĐT Người Gửi" at bounding box center [73, 70] width 69 height 11
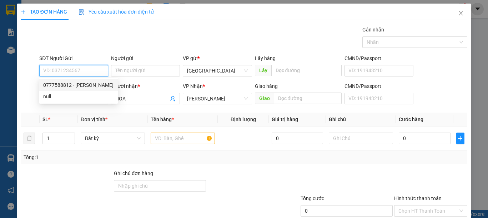
click at [87, 81] on div "0777588812 - VY" at bounding box center [78, 85] width 70 height 8
type input "0777588812"
type input "VY"
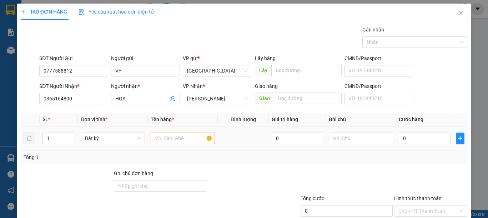
click at [169, 132] on div at bounding box center [183, 138] width 64 height 14
click at [170, 135] on input "text" at bounding box center [183, 137] width 64 height 11
drag, startPoint x: 50, startPoint y: 134, endPoint x: 39, endPoint y: 134, distance: 11.8
click at [39, 134] on tr "1 Bất kỳ 0 0" at bounding box center [244, 138] width 446 height 24
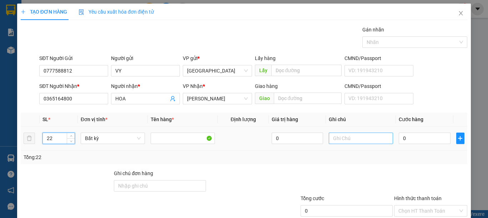
type input "22"
click at [349, 140] on input "text" at bounding box center [361, 137] width 64 height 11
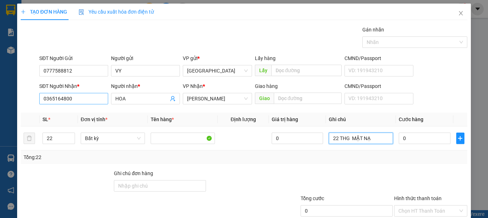
type input "22 THG MẶT NẠ"
drag, startPoint x: 80, startPoint y: 100, endPoint x: 20, endPoint y: 99, distance: 59.6
click at [20, 99] on div "SĐT Người Nhận * 0365164800 0365164800 Người nhận * HOA VP Nhận * Lương Sơn Gia…" at bounding box center [244, 94] width 448 height 25
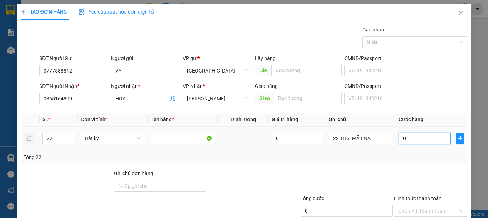
click at [410, 138] on input "0" at bounding box center [423, 137] width 51 height 11
type input "8"
type input "88"
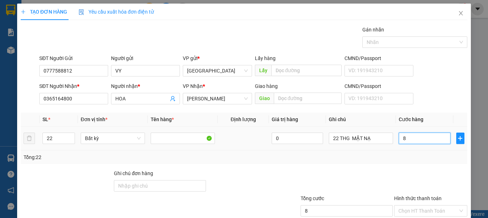
type input "88"
type input "880"
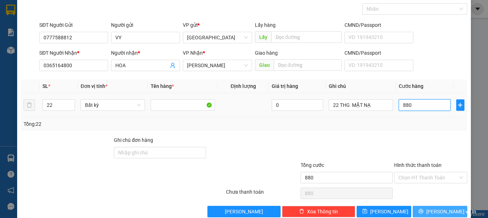
scroll to position [46, 0]
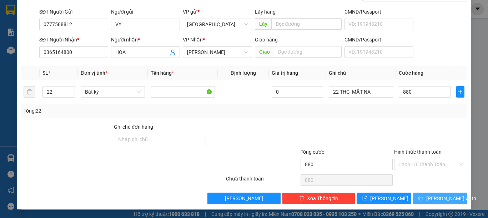
type input "880.000"
click at [447, 200] on span "[PERSON_NAME] và In" at bounding box center [451, 198] width 50 height 8
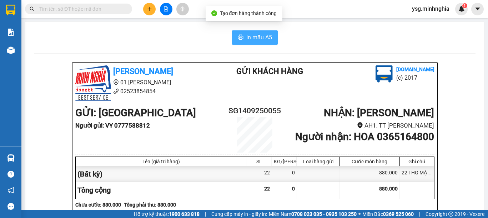
click at [269, 40] on button "In mẫu A5" at bounding box center [255, 37] width 46 height 14
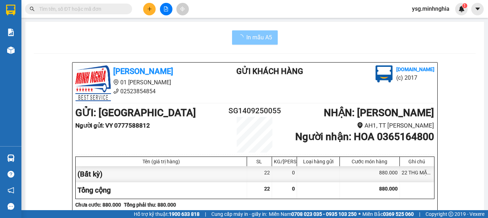
scroll to position [367, 0]
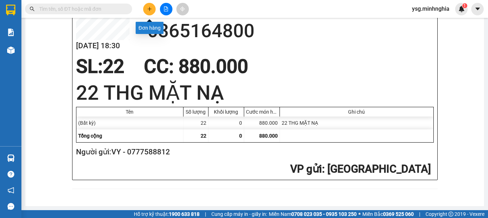
click at [150, 12] on button at bounding box center [149, 9] width 12 height 12
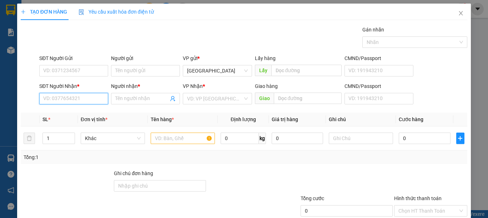
click at [88, 99] on input "SĐT Người Nhận *" at bounding box center [73, 98] width 69 height 11
click at [85, 99] on input "SĐT Người Nhận *" at bounding box center [73, 98] width 69 height 11
click at [92, 114] on div "0387164212" at bounding box center [72, 113] width 59 height 8
type input "0387164212"
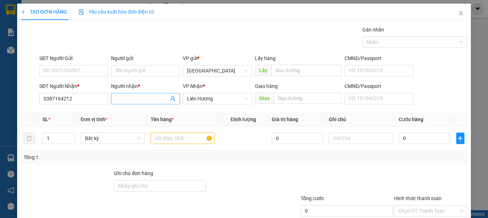
click at [146, 99] on input "Người nhận *" at bounding box center [141, 99] width 53 height 8
type input "BÀ LÃNH"
click at [89, 76] on input "SĐT Người Gửi" at bounding box center [73, 70] width 69 height 11
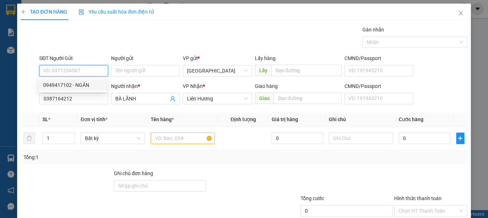
click at [80, 83] on div "0949417102 - NGÂN" at bounding box center [72, 85] width 59 height 8
type input "0949417102"
type input "NGÂN"
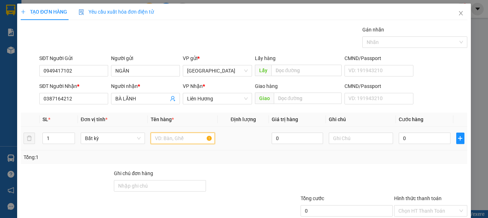
click at [182, 142] on input "text" at bounding box center [183, 137] width 64 height 11
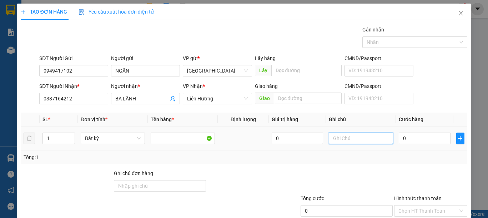
click at [359, 137] on input "text" at bounding box center [361, 137] width 64 height 11
type input "1 HỘP GIẤY CHUỖI ĐEO"
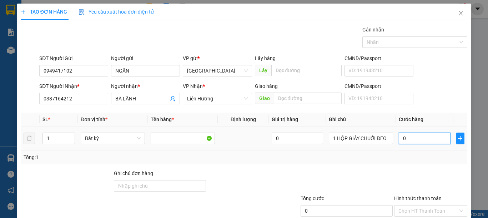
click at [412, 141] on input "0" at bounding box center [423, 137] width 51 height 11
type input "3"
type input "30"
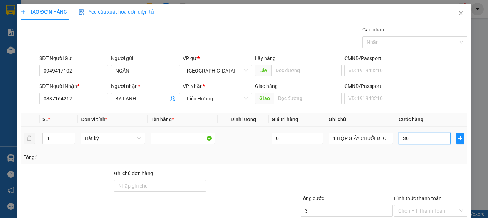
type input "30"
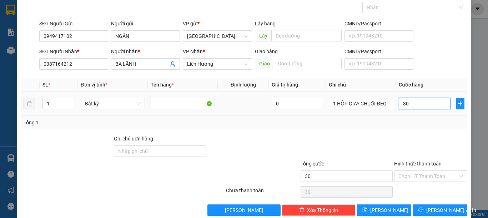
scroll to position [46, 0]
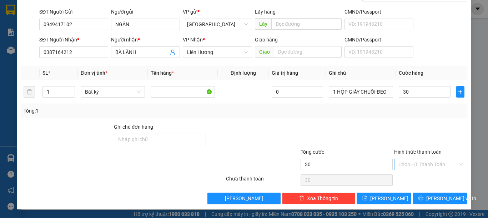
type input "30.000"
click at [432, 165] on input "Hình thức thanh toán" at bounding box center [428, 164] width 60 height 11
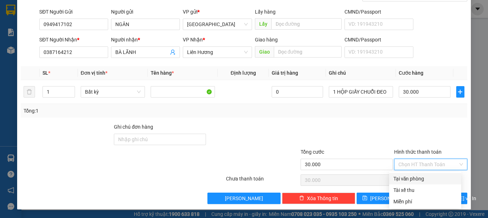
click at [421, 178] on div "Tại văn phòng" at bounding box center [425, 178] width 64 height 8
type input "0"
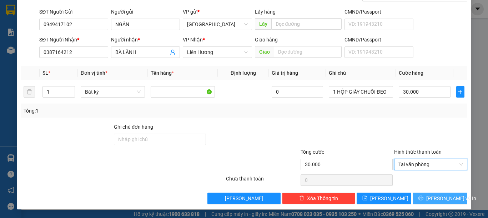
click at [435, 198] on span "[PERSON_NAME] và In" at bounding box center [451, 198] width 50 height 8
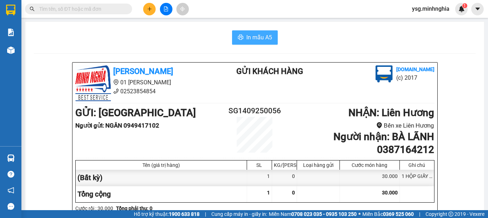
click at [265, 40] on span "In mẫu A5" at bounding box center [259, 37] width 26 height 9
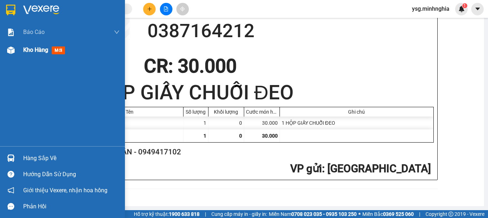
click at [10, 54] on img at bounding box center [10, 49] width 7 height 7
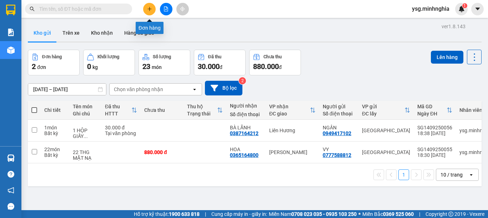
click at [147, 7] on icon "plus" at bounding box center [149, 8] width 5 height 5
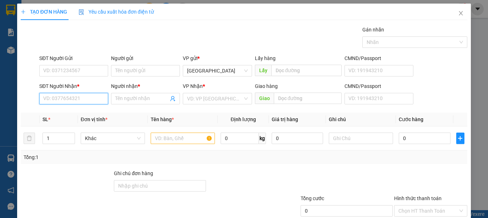
click at [89, 97] on input "SĐT Người Nhận *" at bounding box center [73, 98] width 69 height 11
type input "0934986674"
click at [92, 110] on div "0934986674 - THÁI" at bounding box center [72, 113] width 59 height 8
type input "THÁI"
type input "0934986674"
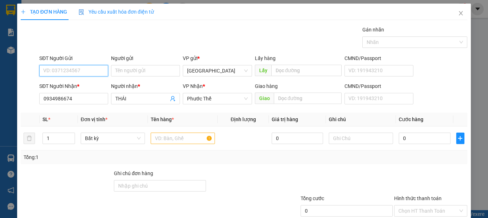
click at [104, 67] on input "SĐT Người Gửi" at bounding box center [73, 70] width 69 height 11
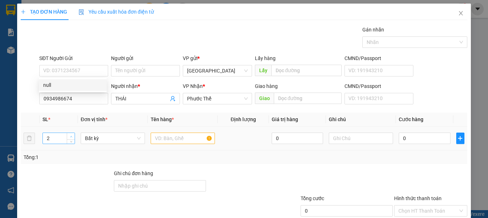
click at [71, 135] on icon "up" at bounding box center [71, 136] width 2 height 2
type input "3"
click at [71, 135] on icon "up" at bounding box center [71, 136] width 2 height 2
click at [168, 139] on input "text" at bounding box center [183, 137] width 64 height 11
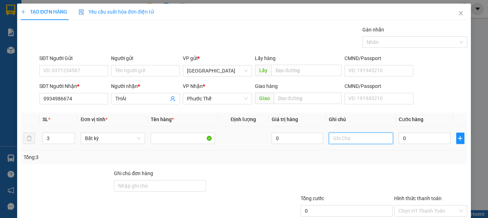
click at [334, 137] on input "text" at bounding box center [361, 137] width 64 height 11
type input "3 THG NƯỚC MẮM"
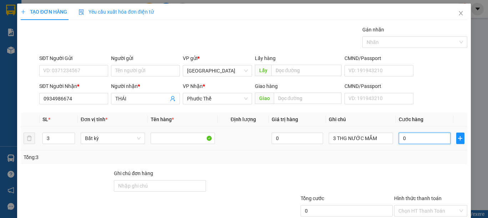
click at [403, 138] on input "0" at bounding box center [423, 137] width 51 height 11
type input "1"
type input "12"
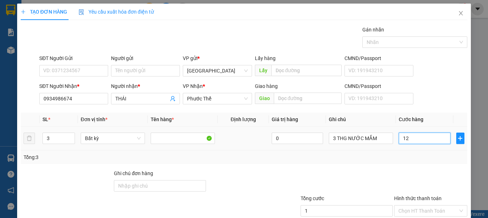
type input "12"
type input "120"
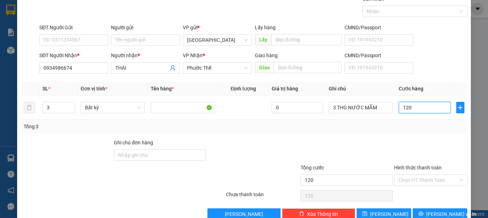
scroll to position [46, 0]
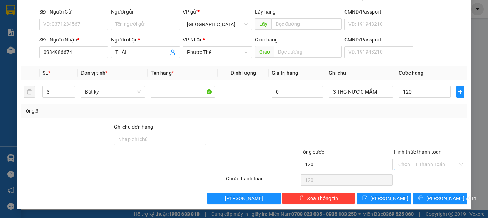
click at [426, 162] on input "Hình thức thanh toán" at bounding box center [428, 164] width 60 height 11
type input "120.000"
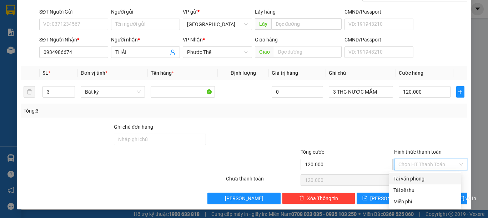
click at [423, 177] on div "Tại văn phòng" at bounding box center [425, 178] width 64 height 8
type input "0"
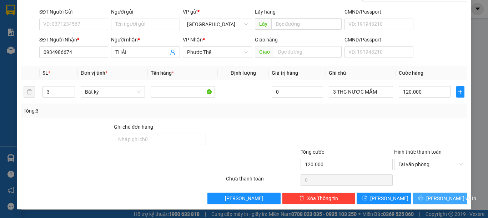
click at [436, 195] on span "[PERSON_NAME] và In" at bounding box center [451, 198] width 50 height 8
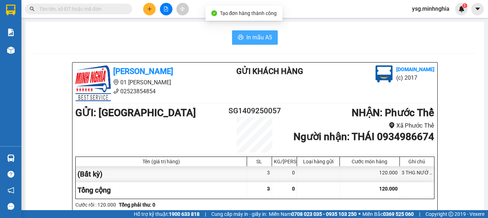
click at [269, 40] on button "In mẫu A5" at bounding box center [255, 37] width 46 height 14
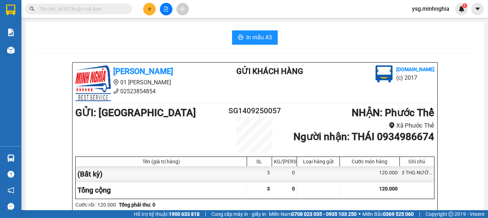
click at [142, 10] on div at bounding box center [166, 9] width 54 height 12
click at [147, 10] on icon "plus" at bounding box center [149, 8] width 5 height 5
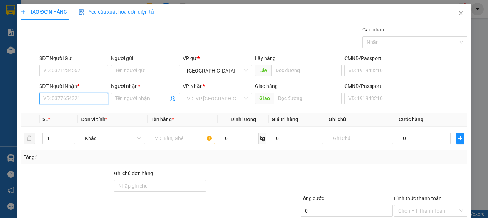
click at [70, 100] on input "SĐT Người Nhận *" at bounding box center [73, 98] width 69 height 11
click at [83, 114] on div "0977052865 - NGA" at bounding box center [72, 113] width 59 height 8
type input "0977052865"
type input "NGA"
type input "0977052865"
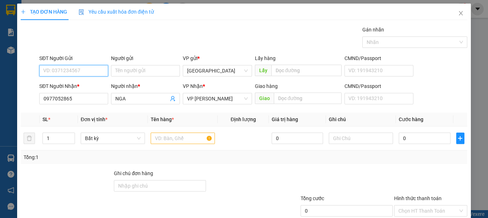
click at [90, 72] on input "SĐT Người Gửi" at bounding box center [73, 70] width 69 height 11
click at [75, 87] on div "0913753209 - NHI" at bounding box center [72, 85] width 59 height 8
type input "0913753209"
type input "NHI"
click at [178, 138] on input "text" at bounding box center [183, 137] width 64 height 11
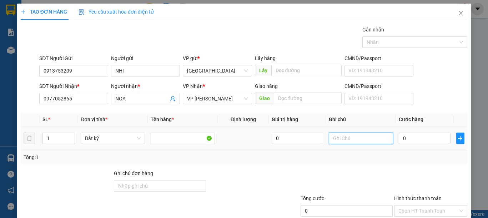
click at [329, 138] on input "text" at bounding box center [361, 137] width 64 height 11
type input "1 BỊ XANH-LAPTOP(NHẸ TAY)"
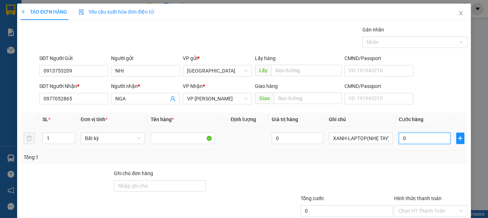
click at [428, 138] on input "0" at bounding box center [423, 137] width 51 height 11
type input "1"
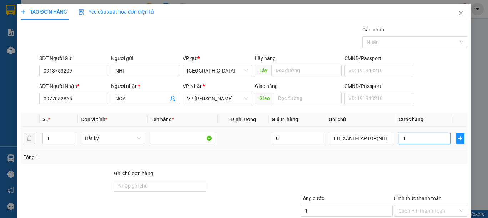
type input "10"
type input "100"
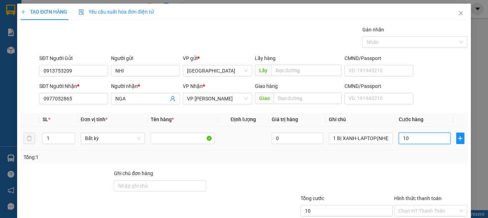
type input "100"
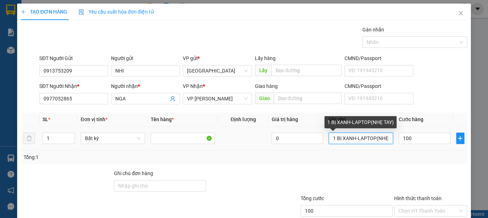
type input "100.000"
drag, startPoint x: 371, startPoint y: 138, endPoint x: 401, endPoint y: 136, distance: 29.7
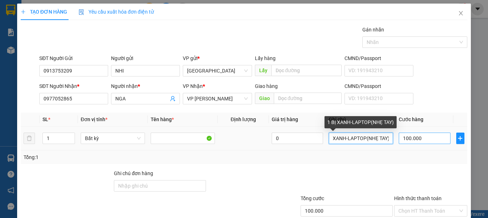
click at [401, 136] on tr "1 Bất kỳ 0 1 BỊ XANH-LAPTOP(NHẸ TAY) 100.000" at bounding box center [244, 138] width 446 height 24
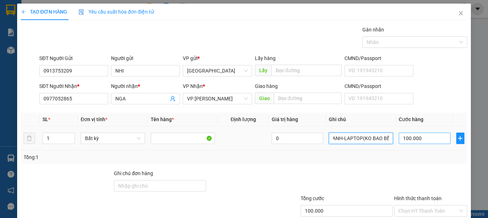
scroll to position [0, 15]
type input "1 BỊ XANH-LAPTOP(KO BAO BỂ)"
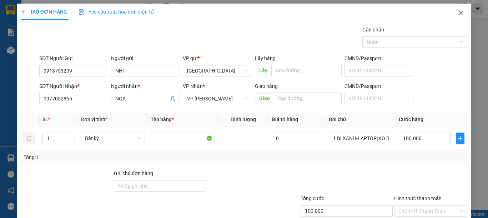
click at [458, 13] on icon "close" at bounding box center [460, 13] width 4 height 4
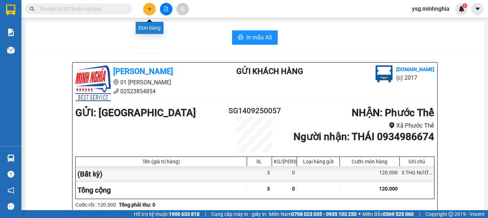
click at [144, 8] on button at bounding box center [149, 9] width 12 height 12
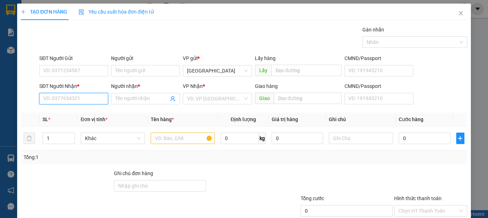
click at [73, 97] on input "SĐT Người Nhận *" at bounding box center [73, 98] width 69 height 11
type input "0398098798"
click at [91, 111] on div "0398098798 - PHƯƠNG" at bounding box center [72, 113] width 59 height 8
type input "PHƯƠNG"
type input "0398098798"
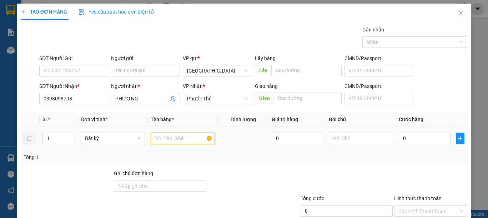
click at [178, 137] on input "text" at bounding box center [183, 137] width 64 height 11
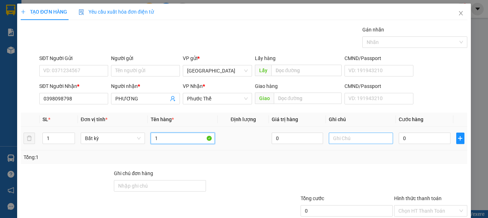
type input "1"
click at [353, 139] on input "text" at bounding box center [361, 137] width 64 height 11
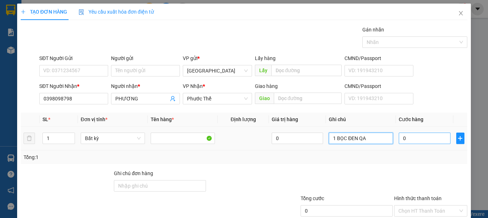
type input "1 BỌC ĐEN QA"
click at [409, 138] on input "0" at bounding box center [423, 137] width 51 height 11
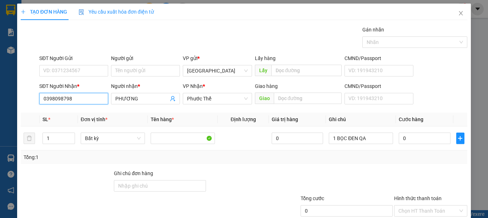
drag, startPoint x: 85, startPoint y: 99, endPoint x: 0, endPoint y: 102, distance: 84.9
click at [0, 102] on div "TẠO ĐƠN HÀNG Yêu cầu xuất hóa đơn điện tử Transit Pickup Surcharge Ids Transit …" at bounding box center [244, 109] width 488 height 218
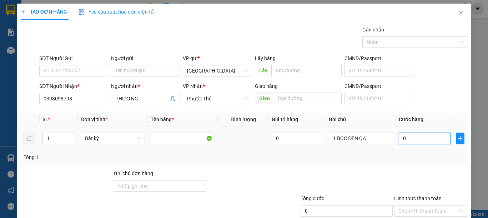
click at [411, 140] on input "0" at bounding box center [423, 137] width 51 height 11
type input "5"
type input "50"
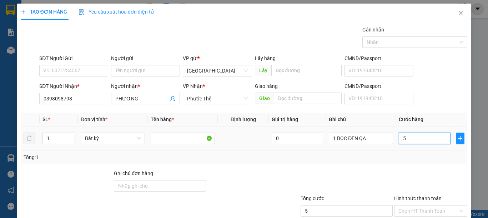
type input "50"
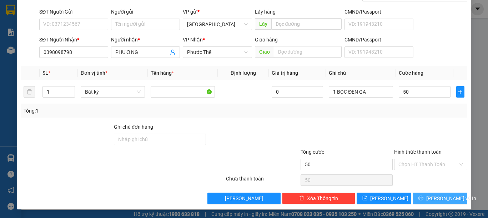
type input "50.000"
click at [438, 194] on span "[PERSON_NAME] và In" at bounding box center [451, 198] width 50 height 8
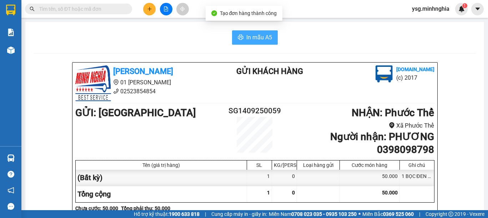
click at [248, 31] on button "In mẫu A5" at bounding box center [255, 37] width 46 height 14
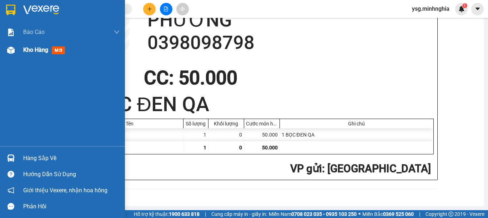
click at [13, 50] on img at bounding box center [10, 49] width 7 height 7
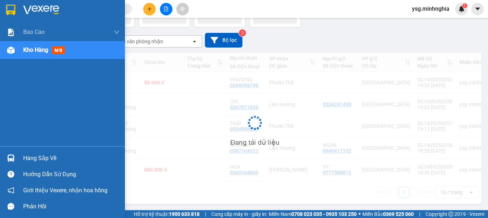
scroll to position [33, 0]
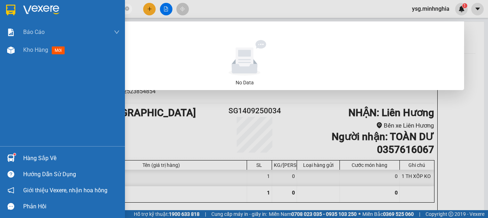
click at [0, 14] on section "Kết quả tìm kiếm ( 0 ) Bộ lọc No Data 0347339376 ysg.minhnghia 1 Báo cáo Báo cá…" at bounding box center [244, 109] width 488 height 218
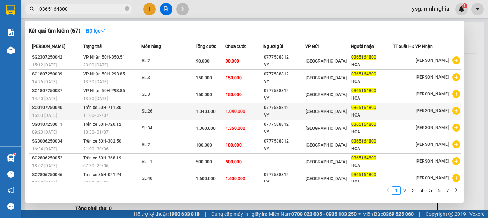
type input "0365164800"
click at [247, 116] on td "1.040.000" at bounding box center [244, 111] width 38 height 17
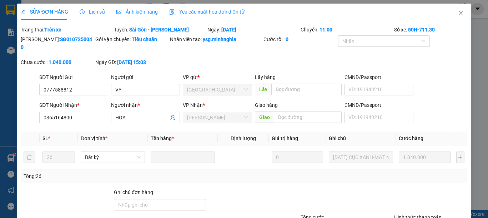
type input "0777588812"
type input "0365164800"
type input "1.040.000"
click at [453, 9] on span "Close" at bounding box center [461, 14] width 20 height 20
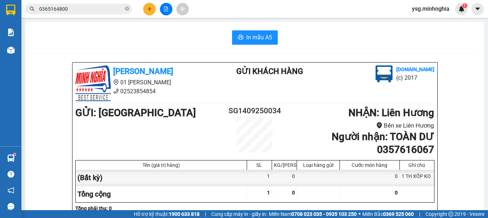
click at [73, 12] on input "0365164800" at bounding box center [81, 9] width 84 height 8
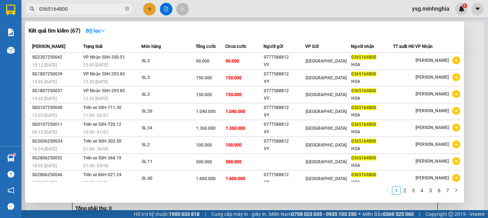
click at [149, 9] on div at bounding box center [244, 109] width 488 height 218
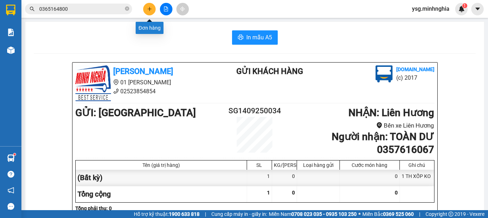
click at [149, 9] on icon "plus" at bounding box center [149, 9] width 0 height 4
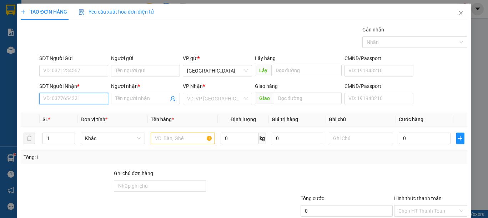
click at [78, 96] on input "SĐT Người Nhận *" at bounding box center [73, 98] width 69 height 11
click at [78, 114] on div "0367811836 - CHI" at bounding box center [72, 113] width 59 height 8
type input "0367811836"
type input "CHI"
type input "0367811836"
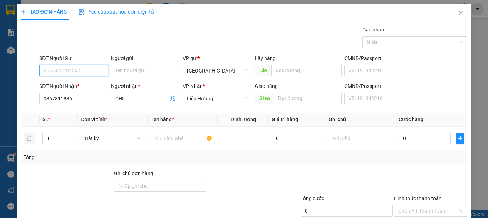
click at [76, 72] on input "SĐT Người Gửi" at bounding box center [73, 70] width 69 height 11
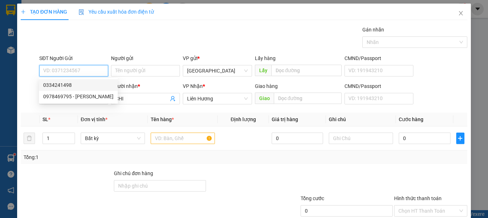
click at [73, 83] on div "0334241498" at bounding box center [78, 85] width 70 height 8
type input "0334241498"
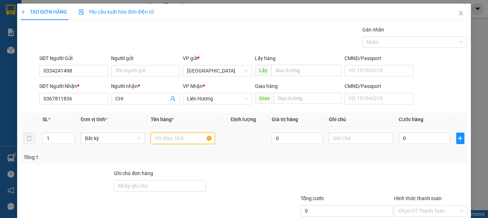
click at [172, 136] on input "text" at bounding box center [183, 137] width 64 height 11
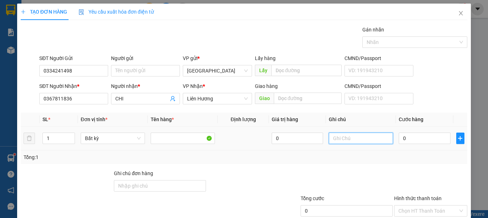
click at [362, 137] on input "text" at bounding box center [361, 137] width 64 height 11
type input "1 TH XỐP-SỮA, TẢ"
click at [399, 137] on input "0" at bounding box center [423, 137] width 51 height 11
type input "6"
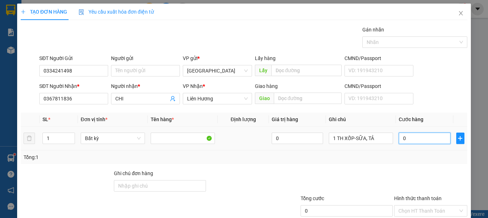
type input "6"
type input "60"
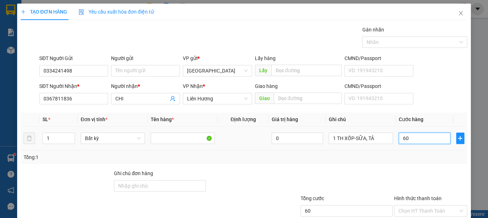
scroll to position [46, 0]
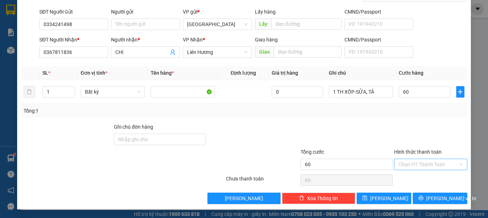
type input "60.000"
click at [414, 162] on input "Hình thức thanh toán" at bounding box center [428, 164] width 60 height 11
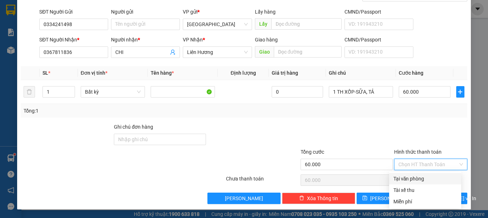
click at [411, 178] on div "Tại văn phòng" at bounding box center [425, 178] width 64 height 8
type input "0"
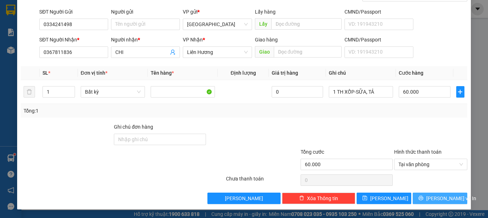
click at [429, 196] on span "[PERSON_NAME] và In" at bounding box center [451, 198] width 50 height 8
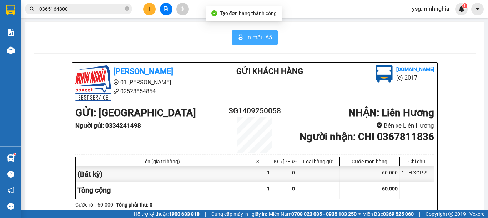
click at [250, 38] on span "In mẫu A5" at bounding box center [259, 37] width 26 height 9
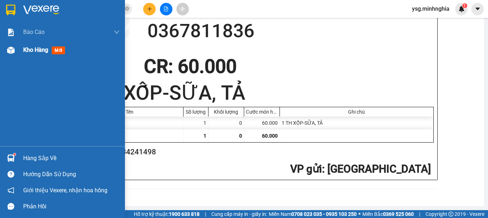
click at [15, 55] on div at bounding box center [11, 50] width 12 height 12
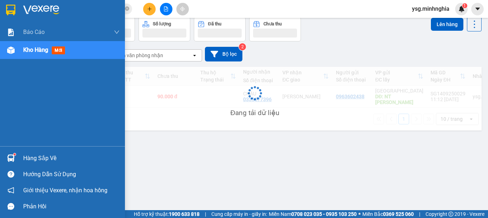
scroll to position [33, 0]
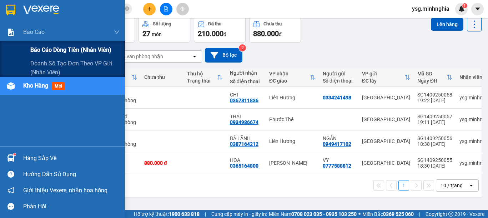
click at [44, 45] on div "Báo cáo dòng tiền (nhân viên)" at bounding box center [74, 50] width 89 height 18
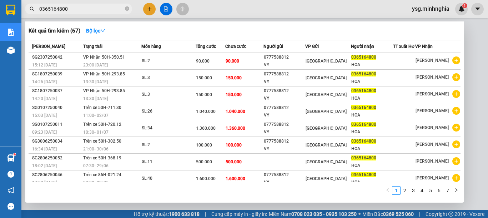
drag, startPoint x: 67, startPoint y: 7, endPoint x: 11, endPoint y: 7, distance: 56.0
click at [11, 7] on section "Kết quả tìm kiếm ( 67 ) Bộ lọc Mã ĐH Trạng thái Món hàng Tổng cước Chưa cước Ng…" at bounding box center [244, 109] width 488 height 218
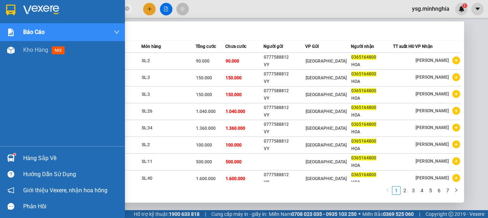
paste input "98098798"
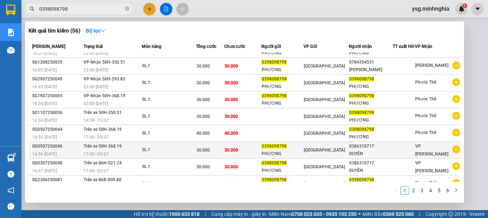
scroll to position [43, 0]
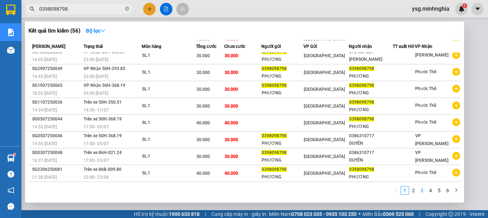
type input "0398098798"
click at [422, 188] on link "3" at bounding box center [422, 190] width 8 height 8
click at [432, 191] on link "4" at bounding box center [430, 190] width 8 height 8
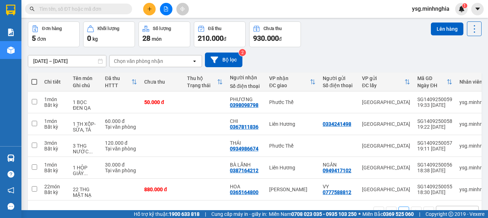
scroll to position [51, 0]
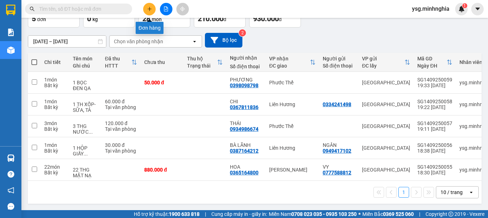
click at [151, 6] on button at bounding box center [149, 9] width 12 height 12
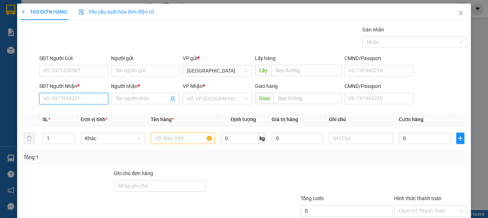
click at [92, 100] on input "SĐT Người Nhận *" at bounding box center [73, 98] width 69 height 11
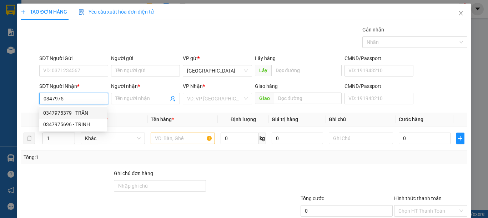
click at [86, 113] on div "0347975379 - TRÂN" at bounding box center [72, 113] width 59 height 8
type input "0347975379"
type input "TRÂN"
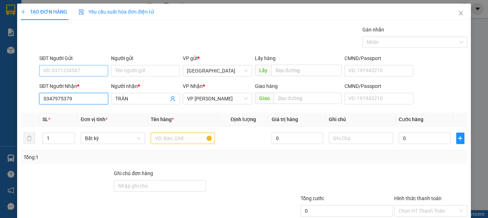
type input "0347975379"
click at [78, 70] on input "SĐT Người Gửi" at bounding box center [73, 70] width 69 height 11
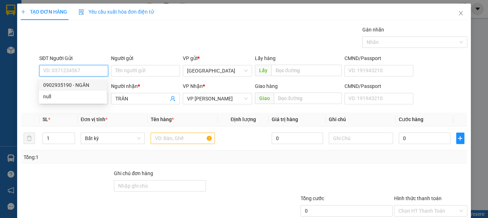
click at [87, 82] on div "0902935190 - NGÂN" at bounding box center [72, 85] width 59 height 8
type input "0902935190"
type input "NGÂN"
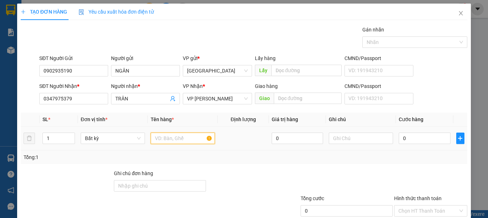
click at [178, 136] on input "text" at bounding box center [183, 137] width 64 height 11
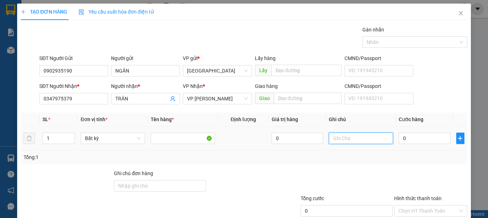
click at [369, 136] on input "text" at bounding box center [361, 137] width 64 height 11
click at [369, 137] on input "text" at bounding box center [361, 137] width 64 height 11
type input "1 BỌC TRẮNG QA"
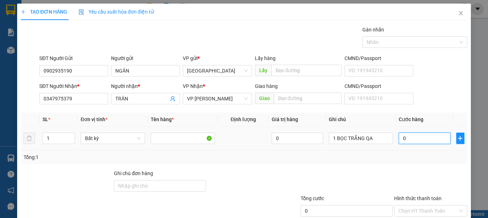
click at [408, 139] on input "0" at bounding box center [423, 137] width 51 height 11
type input "3"
type input "30"
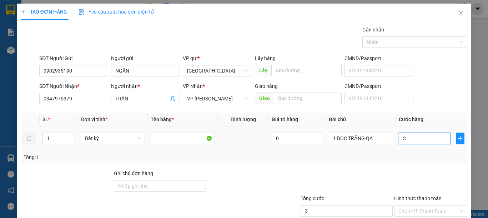
type input "30"
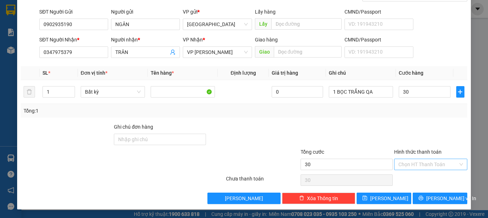
click at [417, 161] on input "Hình thức thanh toán" at bounding box center [428, 164] width 60 height 11
type input "30.000"
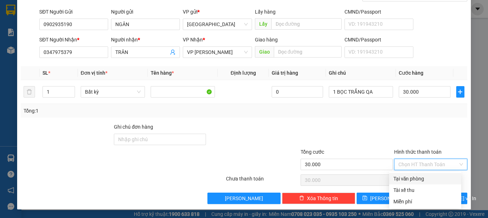
click at [416, 176] on div "Tại văn phòng" at bounding box center [425, 178] width 64 height 8
type input "0"
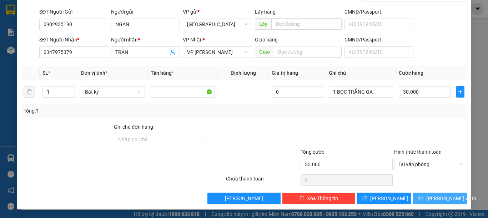
click at [432, 197] on span "[PERSON_NAME] và In" at bounding box center [451, 198] width 50 height 8
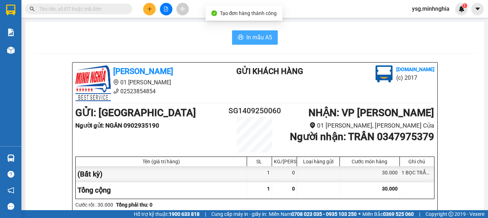
click at [248, 37] on span "In mẫu A5" at bounding box center [259, 37] width 26 height 9
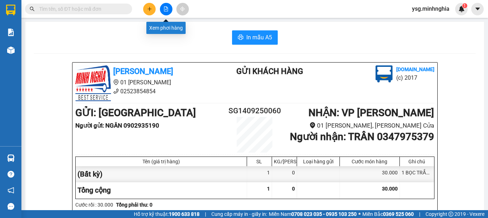
click at [163, 6] on button at bounding box center [166, 9] width 12 height 12
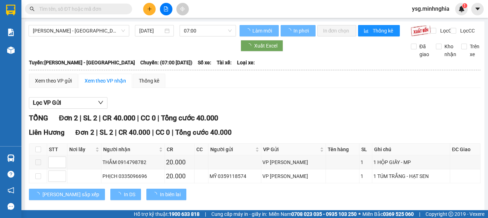
click at [103, 23] on div "Phan Rí - [GEOGRAPHIC_DATA] [DATE] 07:00 Làm mới In phơi In đơn chọn Thống kê L…" at bounding box center [254, 118] width 459 height 195
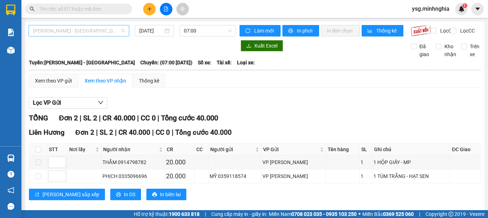
click at [100, 31] on span "[PERSON_NAME] - [GEOGRAPHIC_DATA]" at bounding box center [79, 30] width 92 height 11
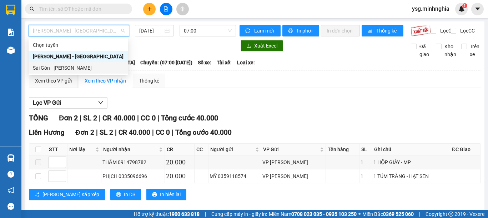
click at [76, 68] on div "Sài Gòn - [PERSON_NAME]" at bounding box center [78, 68] width 91 height 8
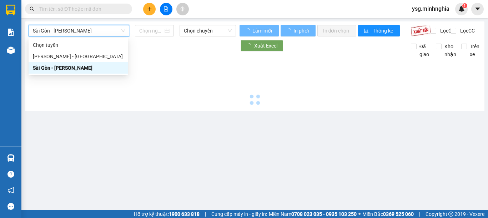
type input "[DATE]"
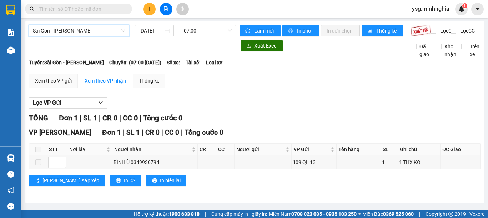
click at [212, 36] on div "Sài Gòn - Phan Rí [GEOGRAPHIC_DATA] - Phan Rí [DATE] 07:00" at bounding box center [132, 30] width 207 height 11
click at [212, 36] on div "Sài Gòn - [PERSON_NAME] [DATE] 07:00" at bounding box center [132, 30] width 207 height 11
click at [218, 30] on span "07:00" at bounding box center [208, 30] width 48 height 11
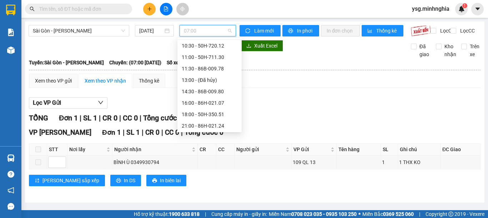
scroll to position [68, 0]
click at [213, 97] on div "21:00 - 86H-021.24" at bounding box center [209, 101] width 64 height 11
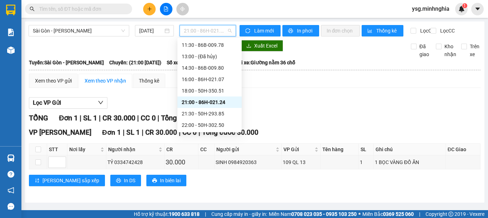
click at [215, 28] on span "21:00 - 86H-021.24" at bounding box center [208, 30] width 48 height 11
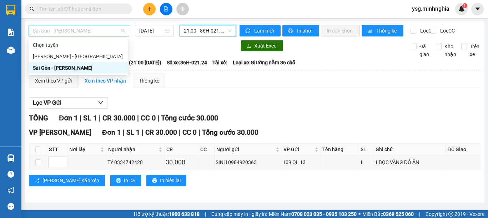
click at [94, 26] on span "Sài Gòn - [PERSON_NAME]" at bounding box center [79, 30] width 92 height 11
click at [86, 52] on div "[PERSON_NAME] - [GEOGRAPHIC_DATA]" at bounding box center [78, 56] width 91 height 8
type input "5"
type input "[DATE]"
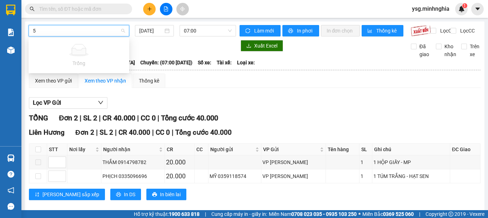
type input "5"
drag, startPoint x: 86, startPoint y: 52, endPoint x: 324, endPoint y: 130, distance: 250.2
click at [324, 130] on div "TỔNG Đơn 2 | SL 2 | CR 40.000 | CC 0 | Tổng cước 40.000 Liên Hương Đơn 2 | SL 2…" at bounding box center [254, 160] width 451 height 96
